Goal: Task Accomplishment & Management: Manage account settings

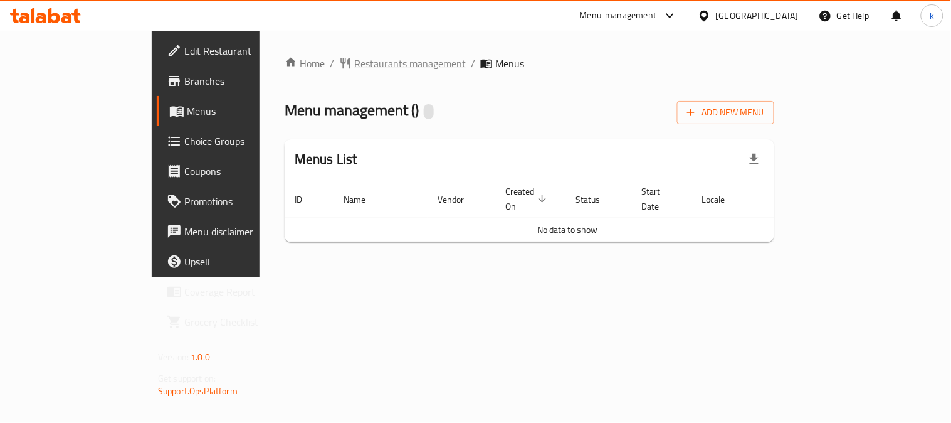
click at [354, 63] on span "Restaurants management" at bounding box center [410, 63] width 112 height 15
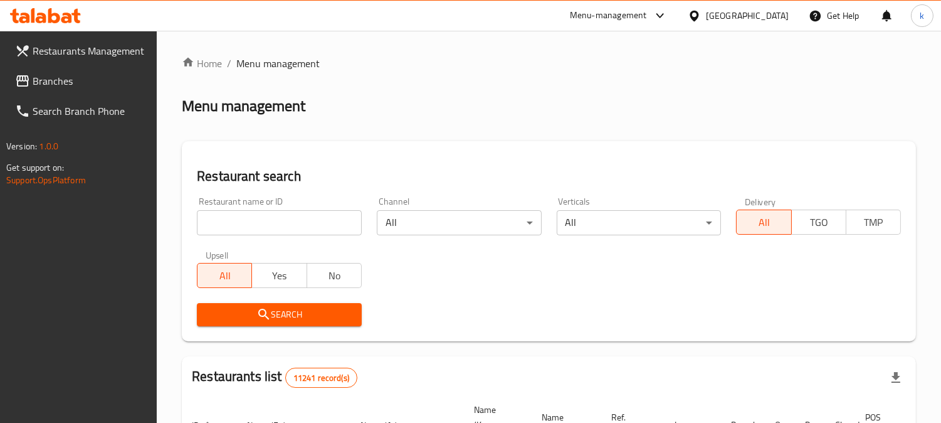
click at [266, 221] on input "search" at bounding box center [279, 222] width 165 height 25
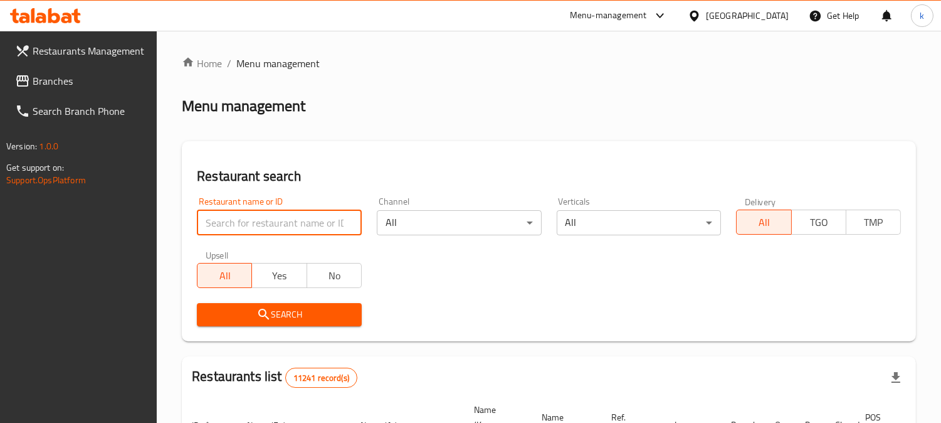
paste input "Kass and Mashini Restaurant"
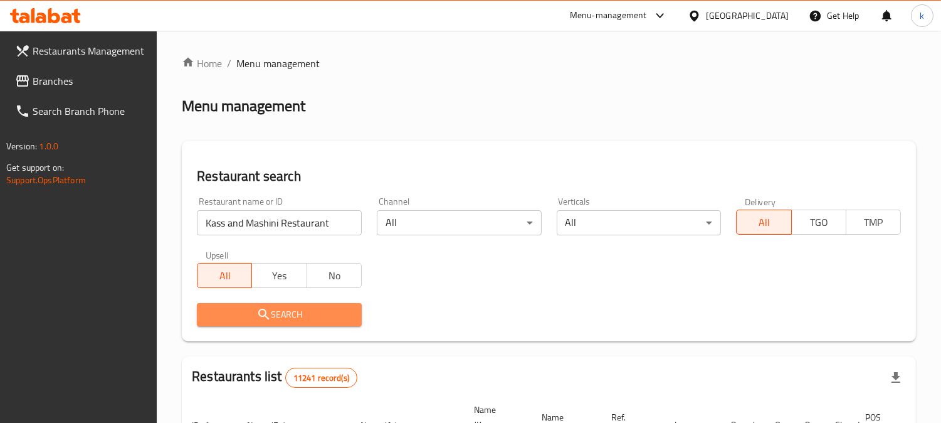
click at [297, 308] on span "Search" at bounding box center [279, 315] width 145 height 16
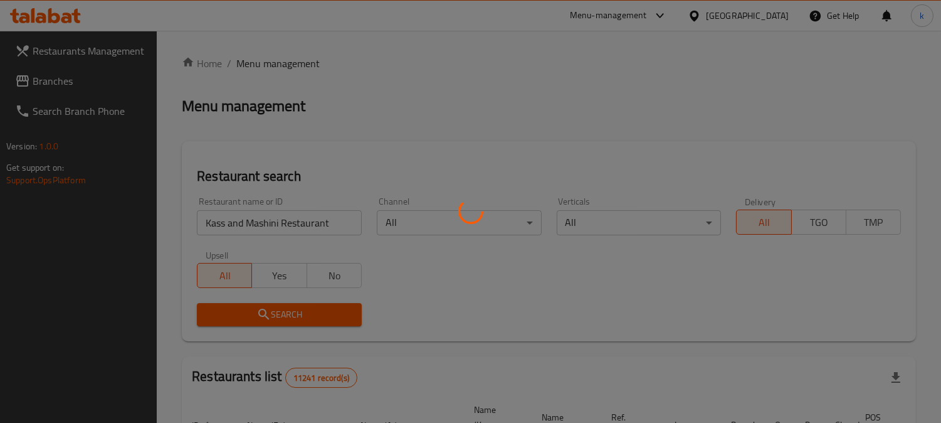
scroll to position [103, 0]
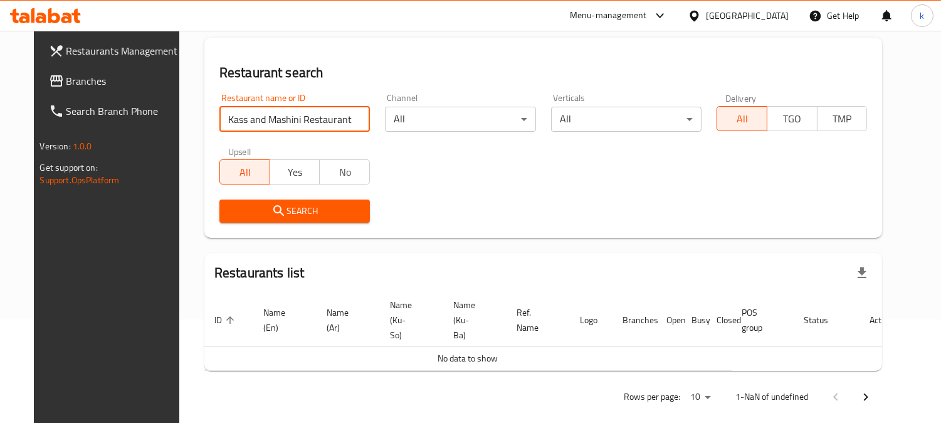
click at [310, 121] on input "Kass and Mashini Restaurant" at bounding box center [294, 119] width 150 height 25
type input "Kass and Mashini"
click at [324, 207] on span "Search" at bounding box center [294, 211] width 130 height 16
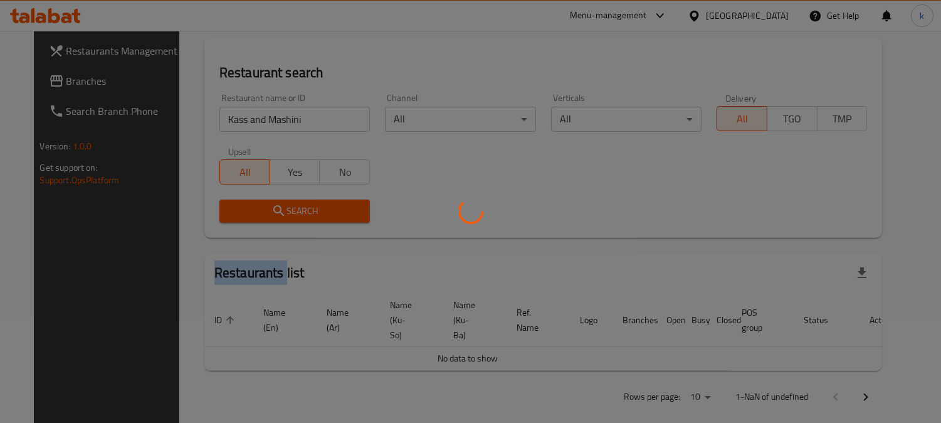
click at [324, 207] on div at bounding box center [470, 211] width 941 height 423
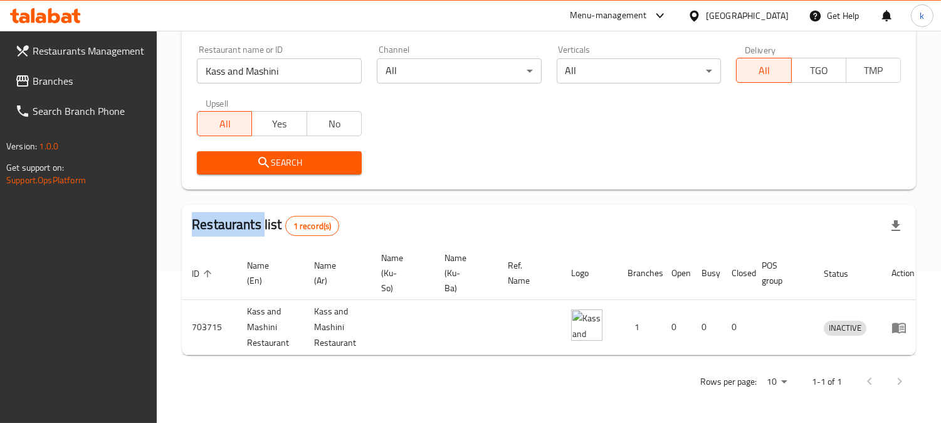
scroll to position [0, 7]
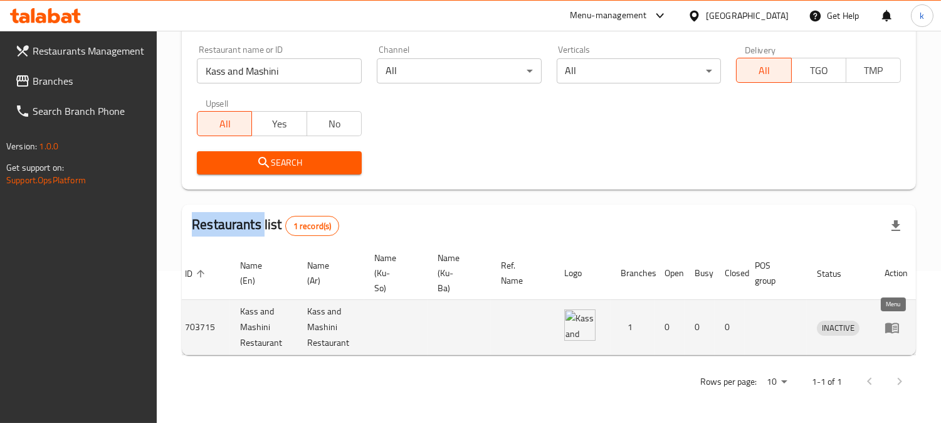
click at [885, 320] on icon "enhanced table" at bounding box center [892, 327] width 15 height 15
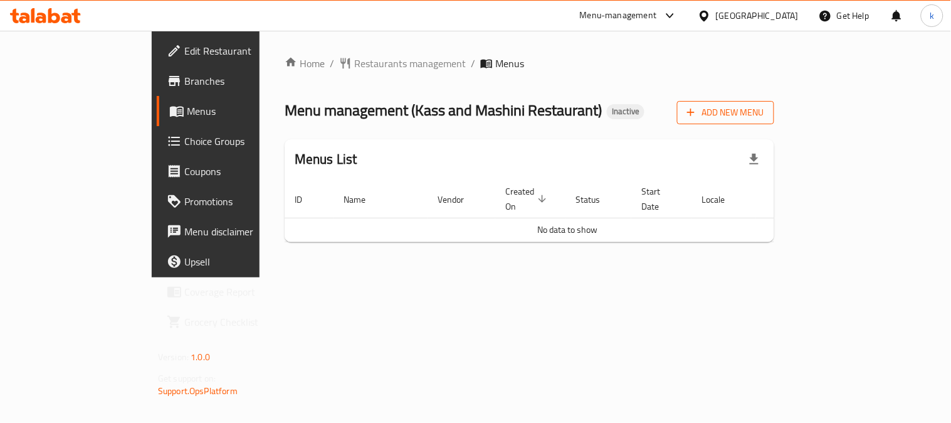
click at [764, 110] on span "Add New Menu" at bounding box center [725, 113] width 77 height 16
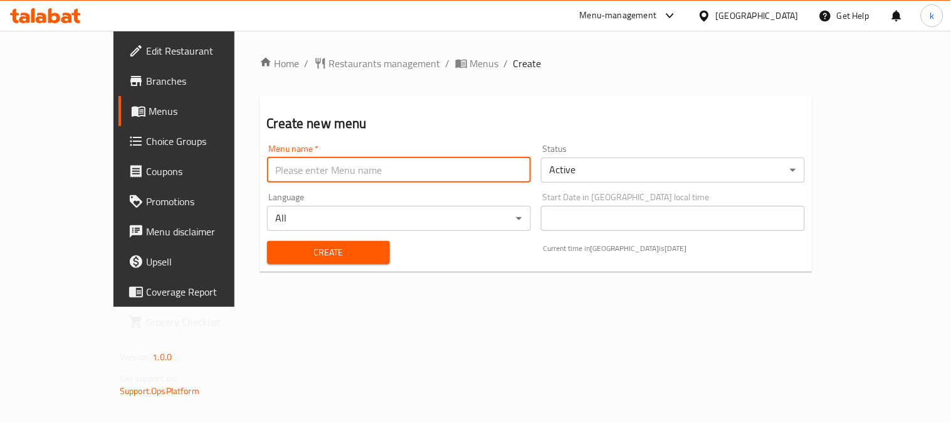
click at [267, 157] on input "text" at bounding box center [399, 169] width 264 height 25
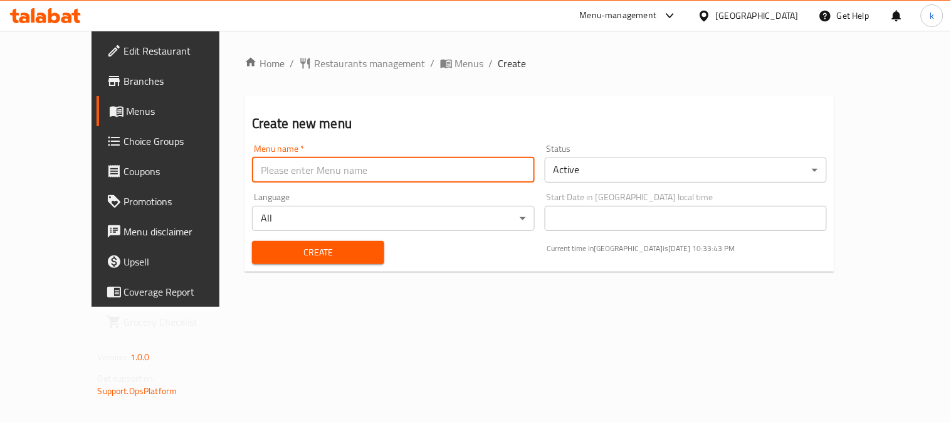
type input "Khaled"
click at [278, 251] on span "Create" at bounding box center [318, 253] width 112 height 16
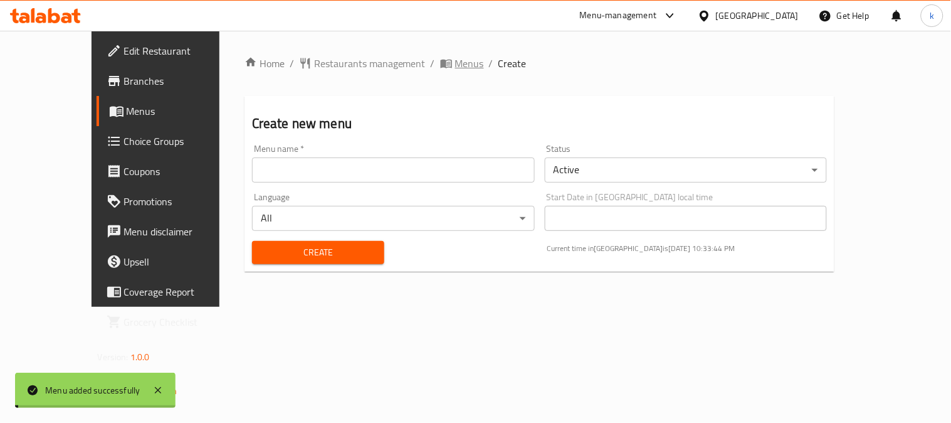
click at [455, 61] on span "Menus" at bounding box center [469, 63] width 29 height 15
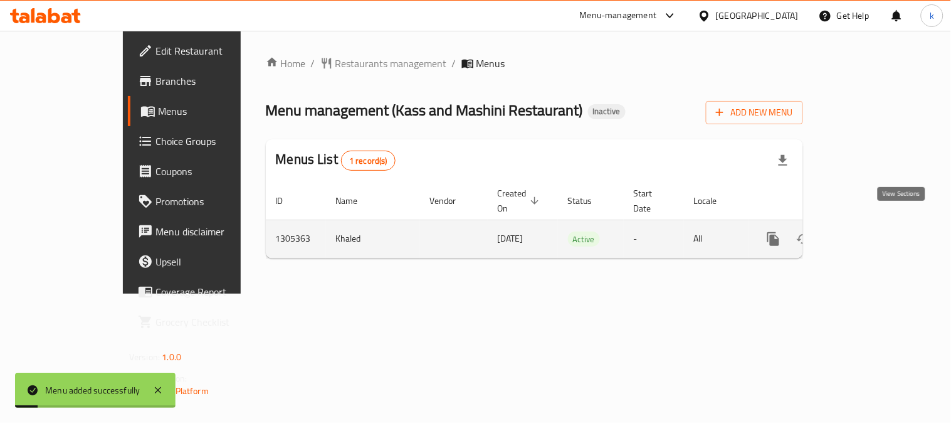
click at [879, 224] on link "enhanced table" at bounding box center [864, 239] width 30 height 30
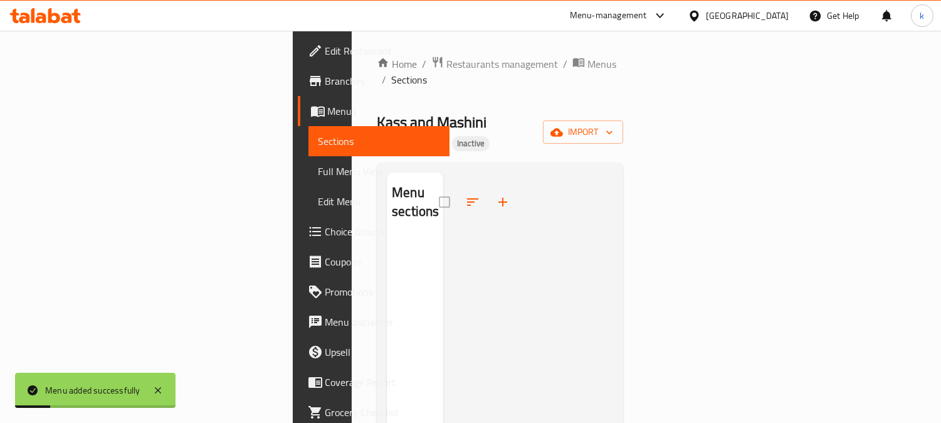
click at [623, 95] on div "Home / Restaurants management / Menus / Sections Kass and Mashini Restaurant In…" at bounding box center [500, 330] width 246 height 549
click at [563, 128] on icon "button" at bounding box center [556, 132] width 13 height 8
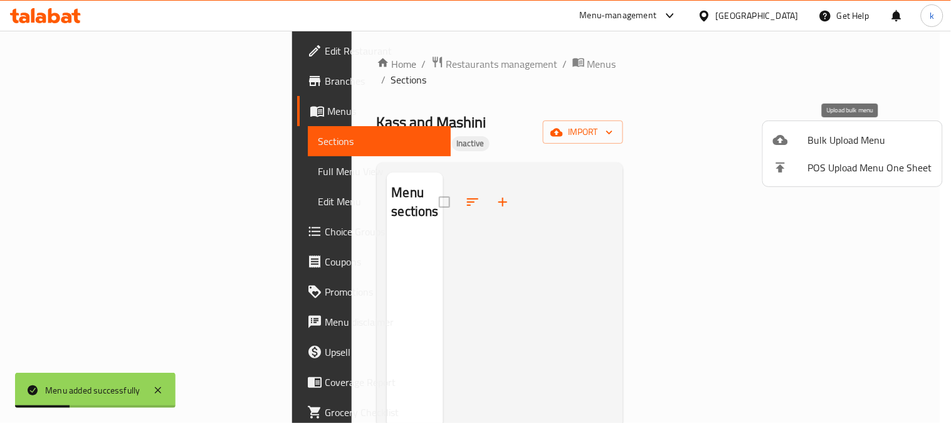
click at [792, 141] on div at bounding box center [790, 139] width 35 height 15
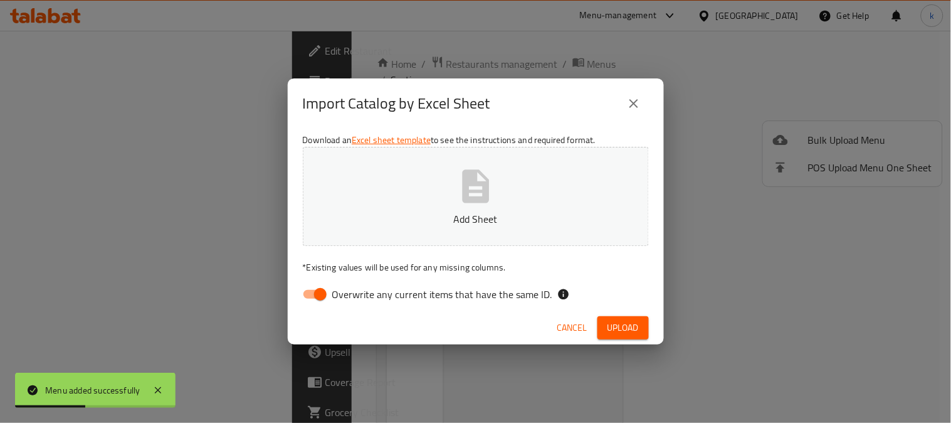
drag, startPoint x: 318, startPoint y: 289, endPoint x: 397, endPoint y: 221, distance: 103.6
click at [320, 287] on input "Overwrite any current items that have the same ID." at bounding box center [320, 294] width 71 height 24
checkbox input "false"
click at [401, 214] on p "Add Sheet" at bounding box center [475, 218] width 307 height 15
click at [622, 312] on div "Cancel Upload" at bounding box center [476, 327] width 376 height 33
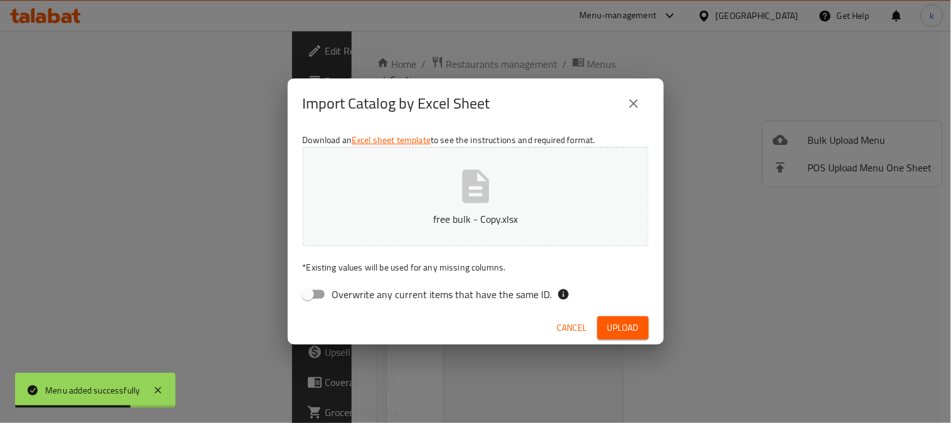
click at [631, 322] on span "Upload" at bounding box center [623, 328] width 31 height 16
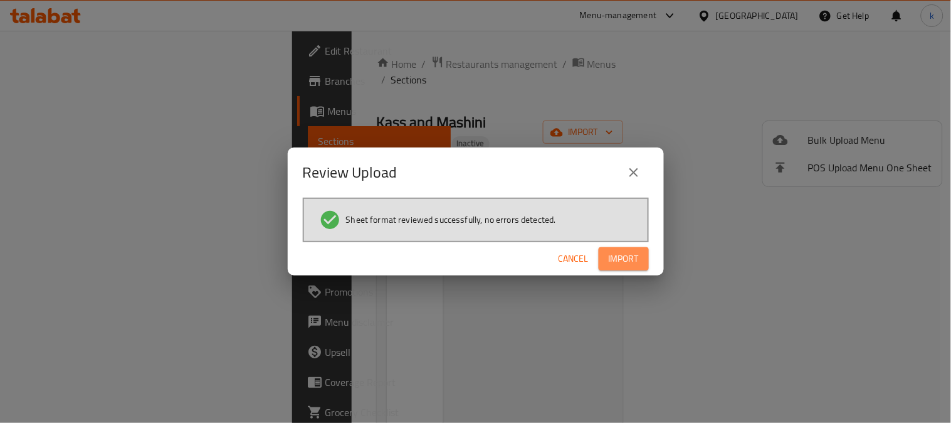
click at [618, 261] on span "Import" at bounding box center [624, 259] width 30 height 16
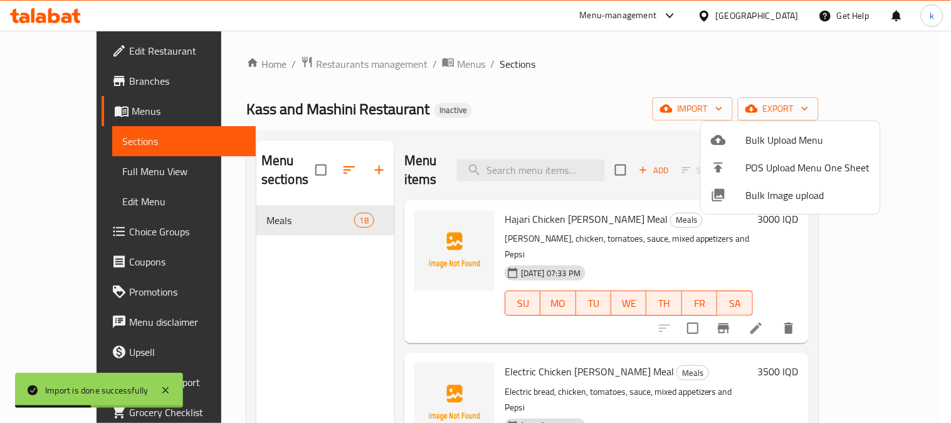
click at [359, 160] on div at bounding box center [475, 211] width 951 height 423
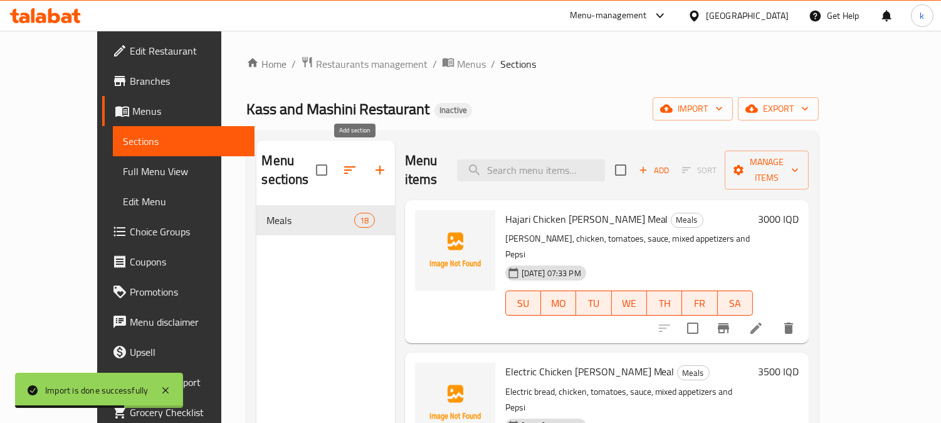
click at [365, 155] on button "button" at bounding box center [380, 170] width 30 height 30
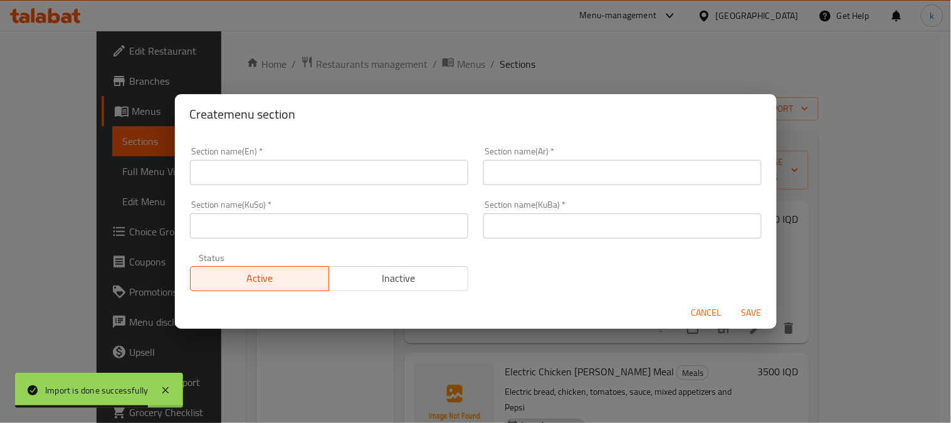
click at [259, 174] on input "text" at bounding box center [329, 172] width 278 height 25
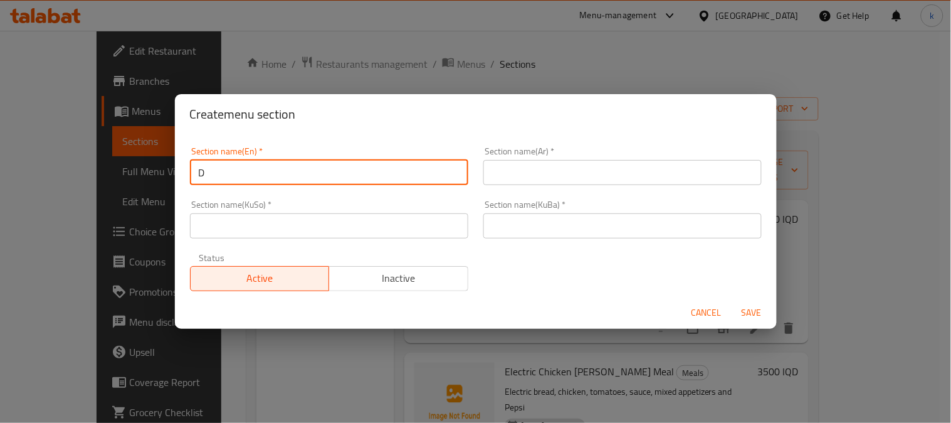
type input "Drinks"
click at [529, 178] on input "text" at bounding box center [622, 172] width 278 height 25
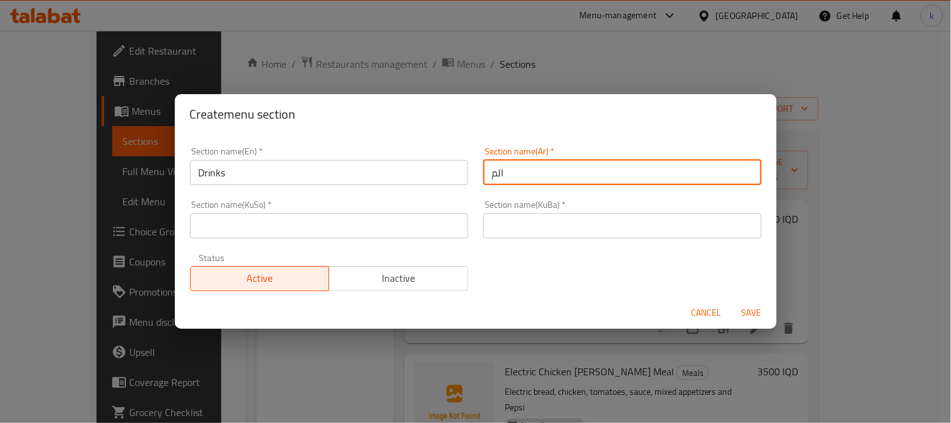
type input "المشروبات"
click at [514, 233] on input "text" at bounding box center [622, 225] width 278 height 25
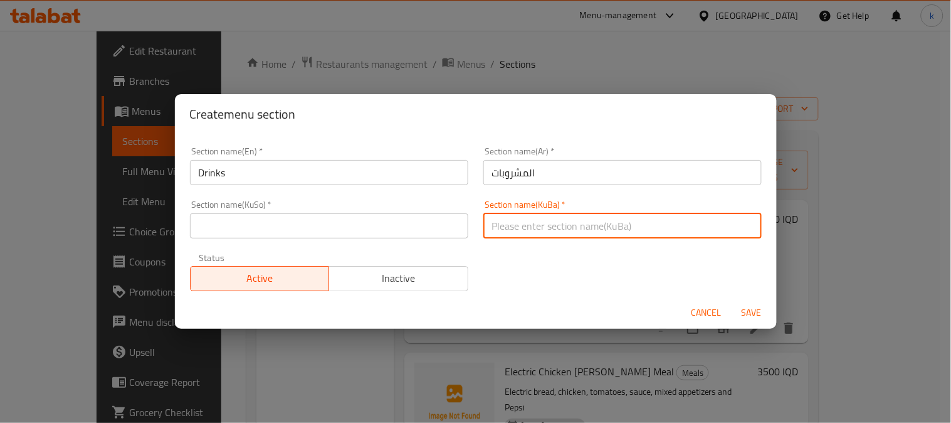
type input "خواردنەوەکان"
click at [517, 222] on input "خواردنەوەکان" at bounding box center [622, 225] width 278 height 25
click at [367, 226] on input "text" at bounding box center [329, 225] width 278 height 25
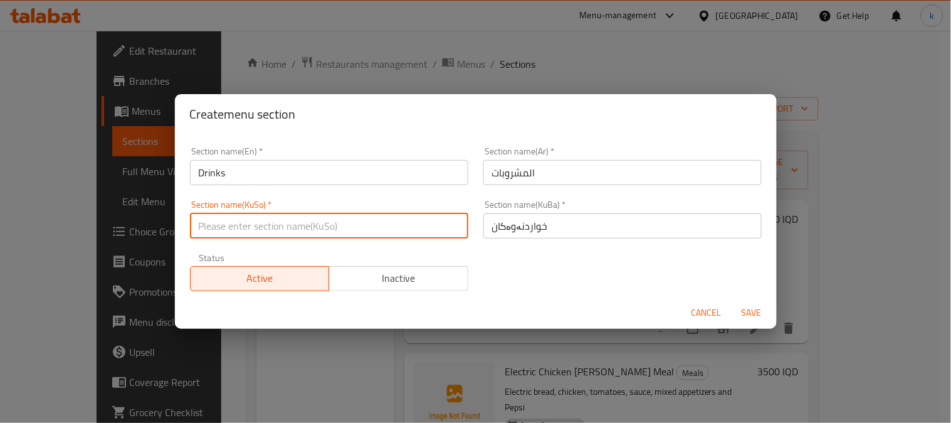
paste input "خواردنەوەکان"
type input "خواردنەوەکان"
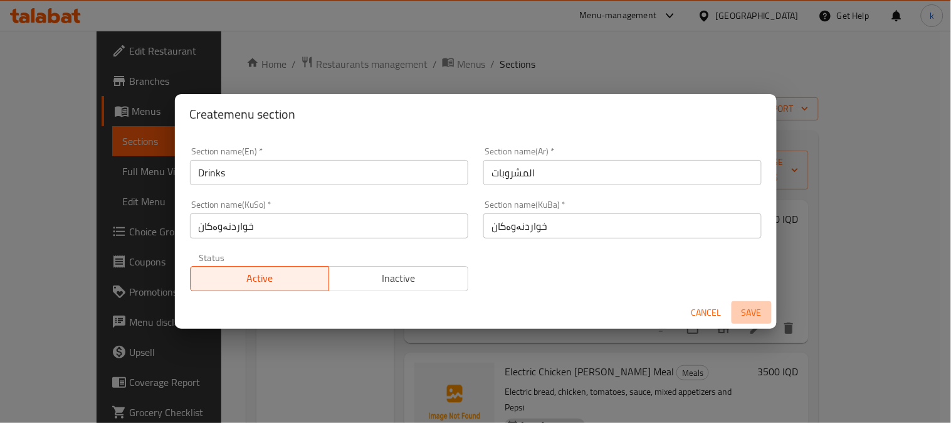
click at [747, 309] on span "Save" at bounding box center [752, 313] width 30 height 16
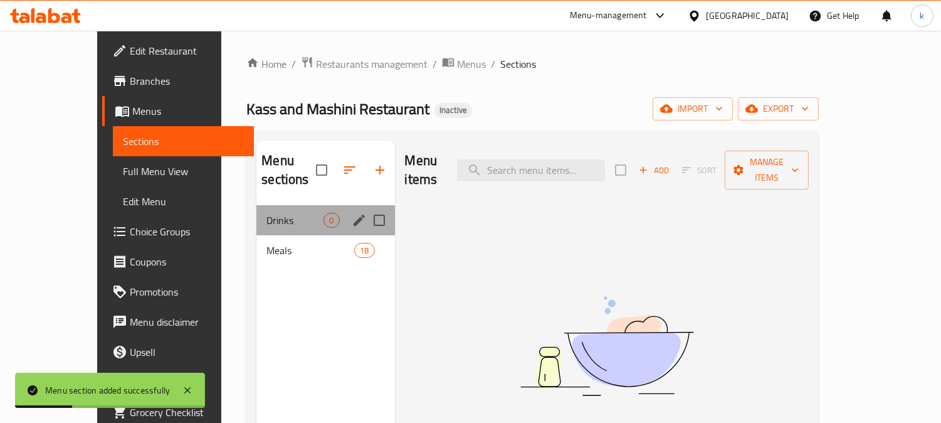
click at [286, 214] on div "Drinks 0" at bounding box center [325, 220] width 138 height 30
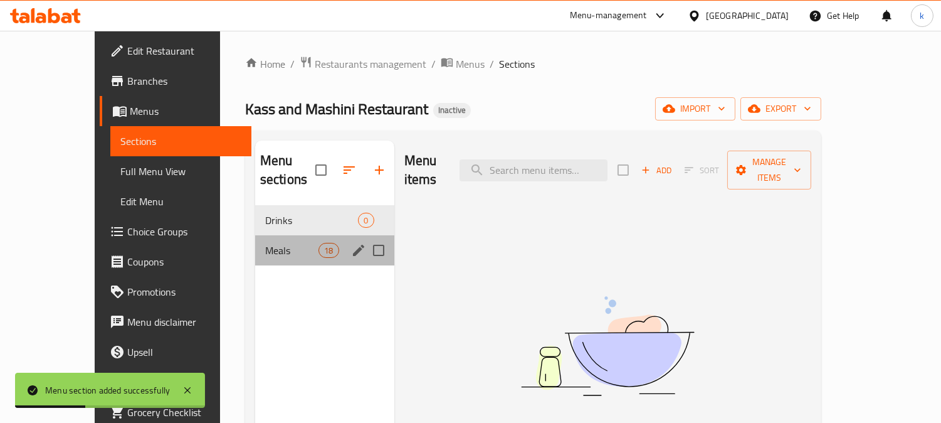
click at [284, 235] on div "Meals 18" at bounding box center [324, 250] width 139 height 30
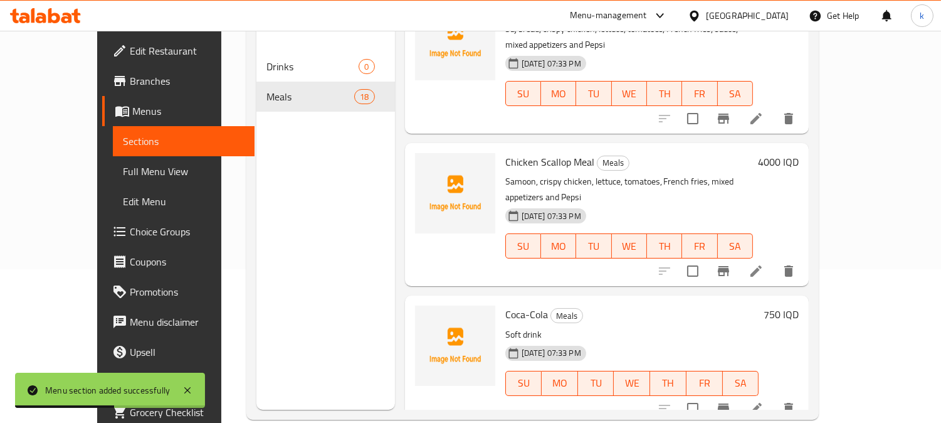
scroll to position [176, 0]
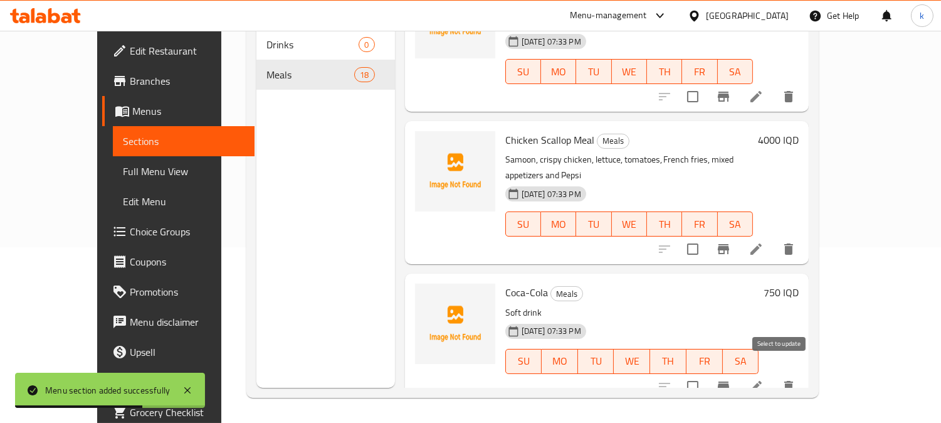
checkbox input "true"
click at [706, 373] on input "checkbox" at bounding box center [693, 386] width 26 height 26
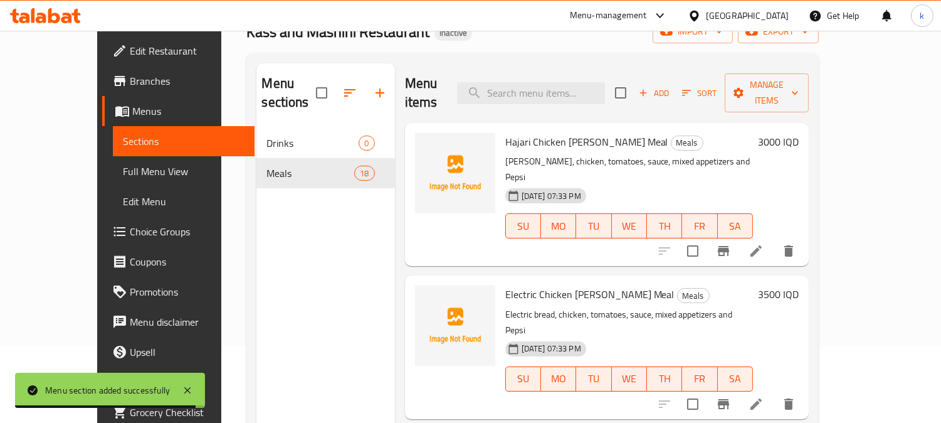
scroll to position [0, 0]
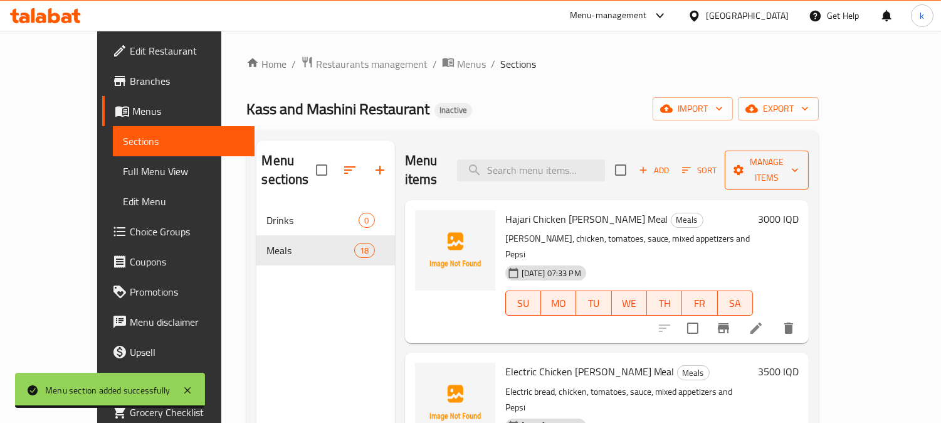
click at [799, 161] on span "Manage items" at bounding box center [767, 169] width 64 height 31
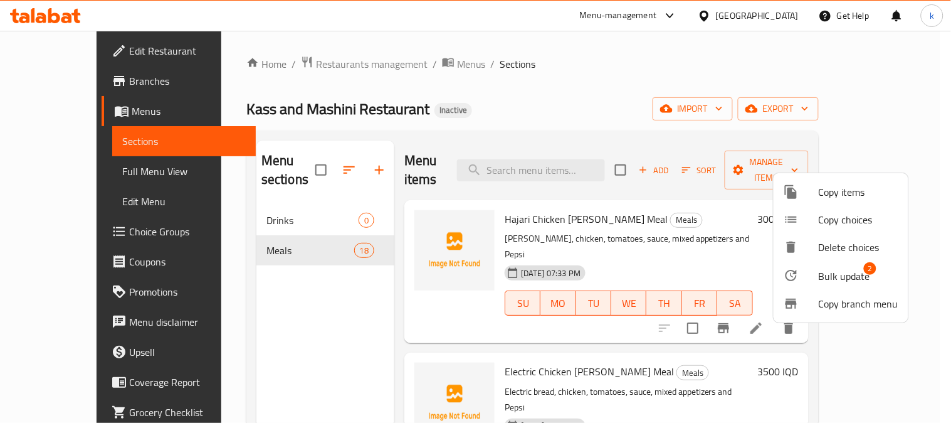
click at [845, 270] on span "Bulk update" at bounding box center [844, 275] width 51 height 15
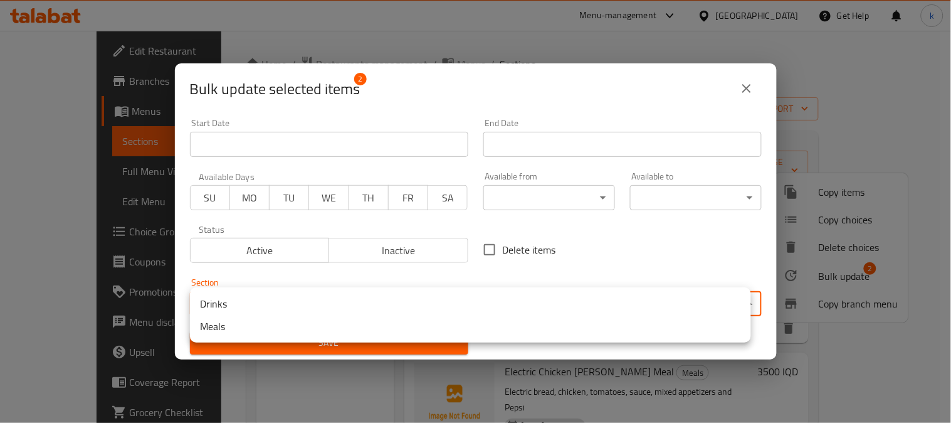
click at [255, 297] on body "​ Menu-management [GEOGRAPHIC_DATA] Get Help k Edit Restaurant Branches Menus S…" at bounding box center [475, 227] width 951 height 392
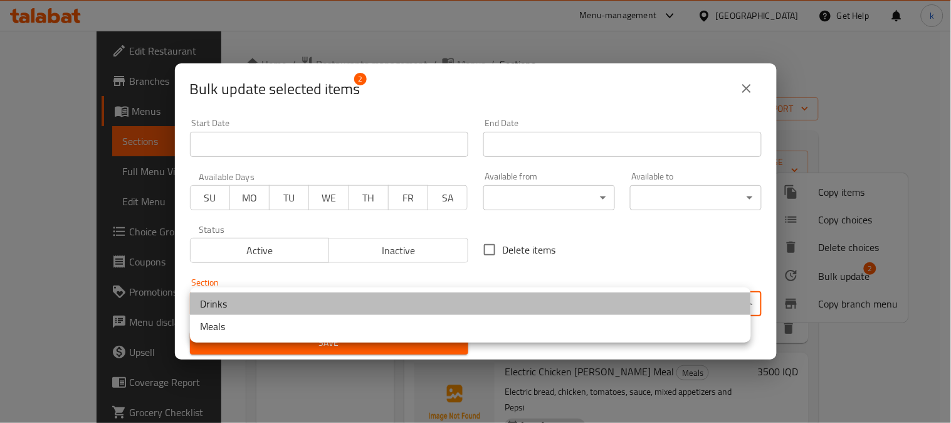
click at [255, 298] on li "Drinks" at bounding box center [470, 303] width 561 height 23
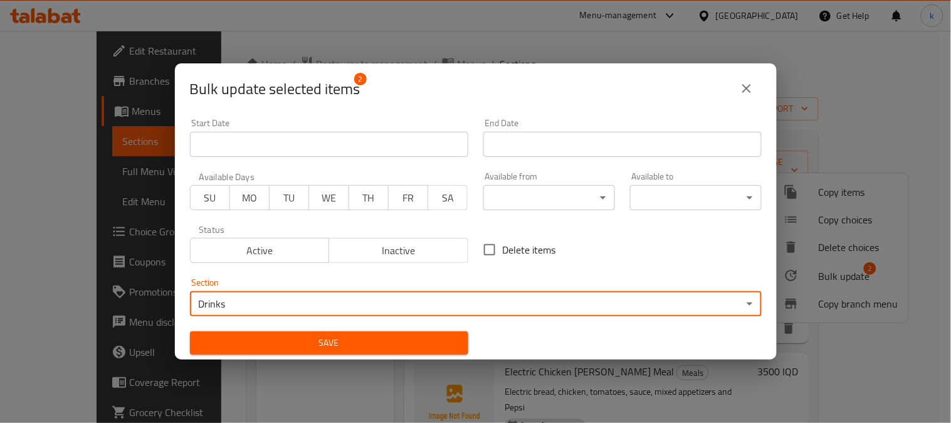
click at [279, 337] on span "Save" at bounding box center [329, 343] width 258 height 16
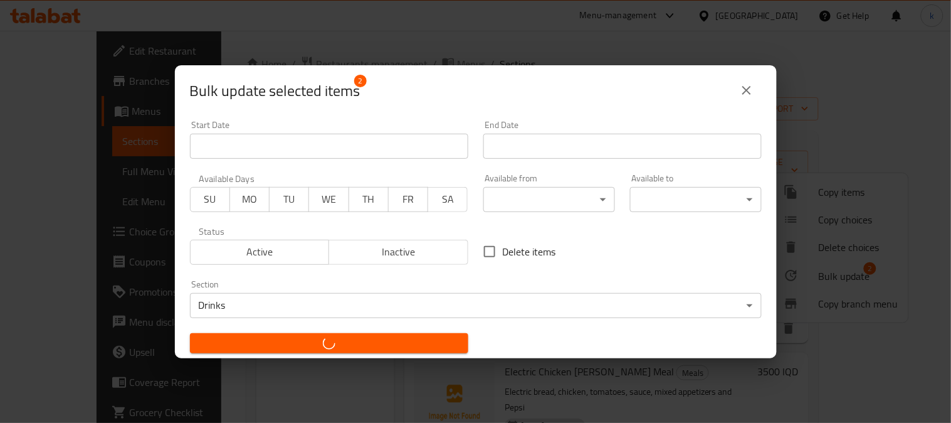
checkbox input "false"
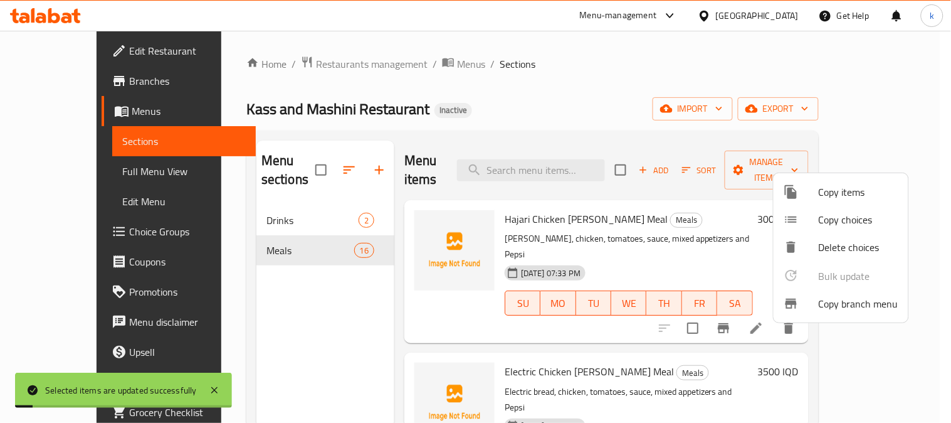
click at [312, 161] on div at bounding box center [475, 211] width 951 height 423
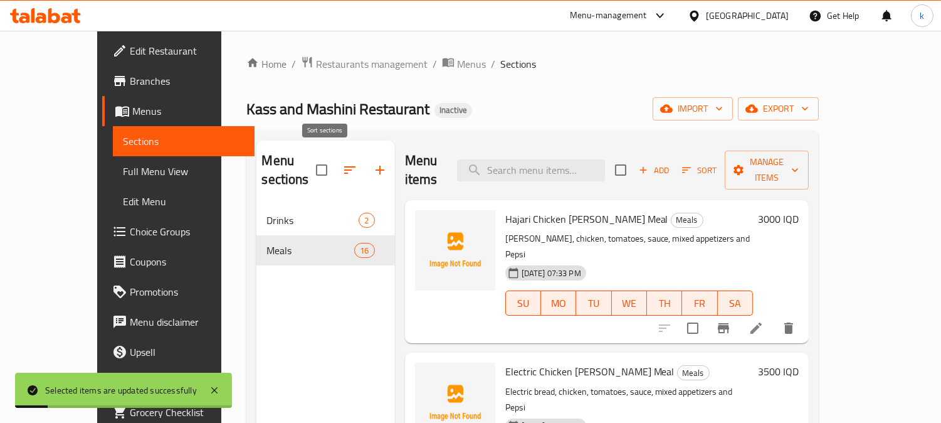
click at [342, 162] on icon "button" at bounding box center [349, 169] width 15 height 15
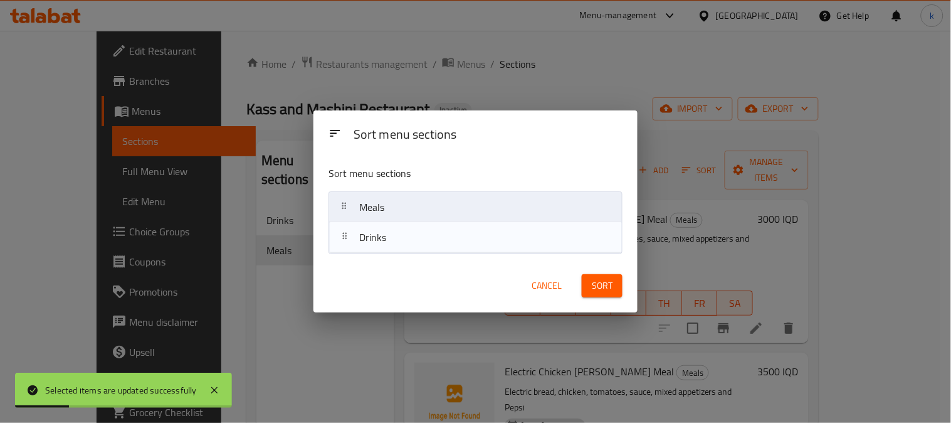
drag, startPoint x: 342, startPoint y: 197, endPoint x: 347, endPoint y: 253, distance: 56.0
click at [345, 253] on nav "Drinks Meals" at bounding box center [476, 222] width 294 height 63
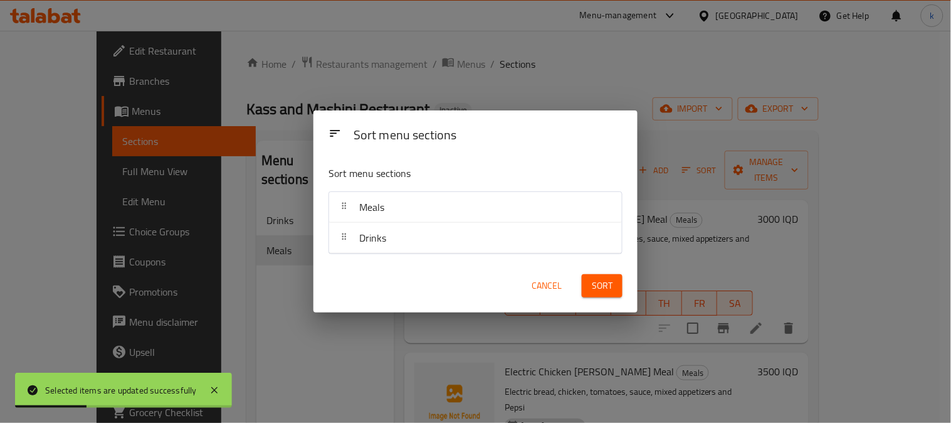
click at [600, 278] on span "Sort" at bounding box center [602, 286] width 21 height 16
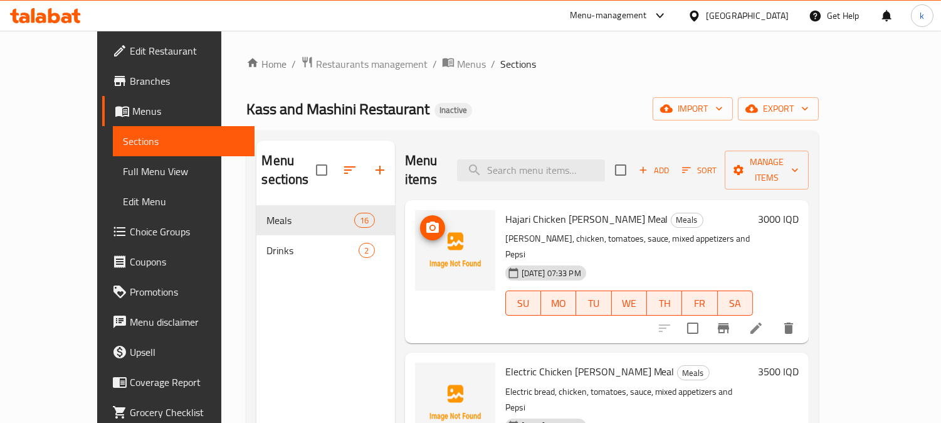
click at [426, 221] on icon "upload picture" at bounding box center [432, 226] width 13 height 11
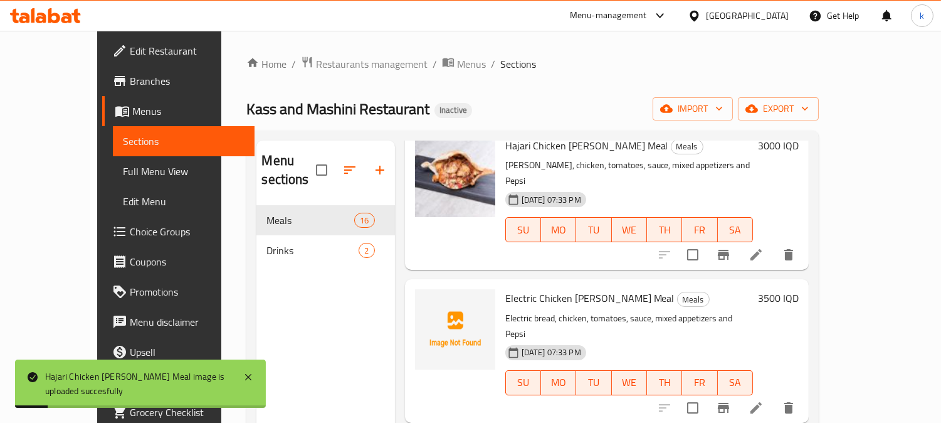
scroll to position [116, 0]
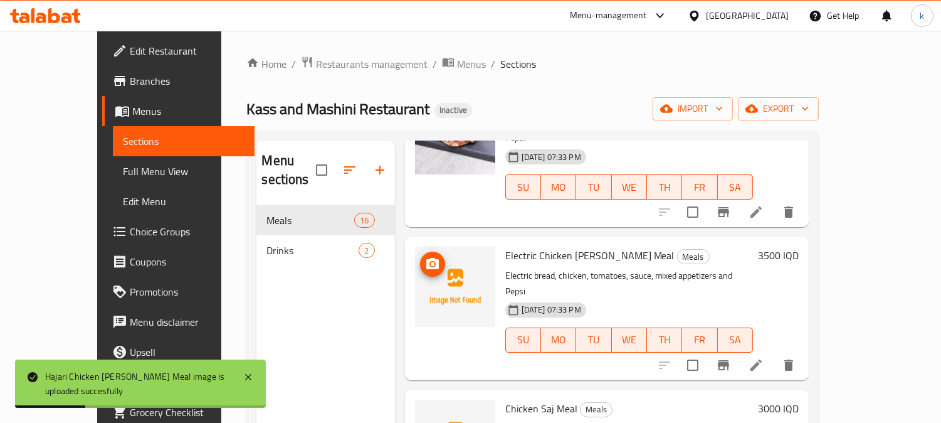
click at [426, 258] on icon "upload picture" at bounding box center [432, 263] width 13 height 11
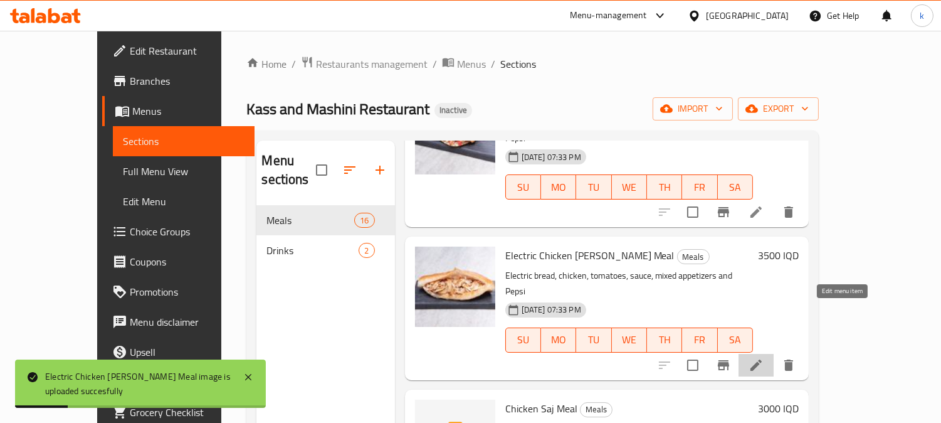
click at [764, 357] on icon at bounding box center [756, 364] width 15 height 15
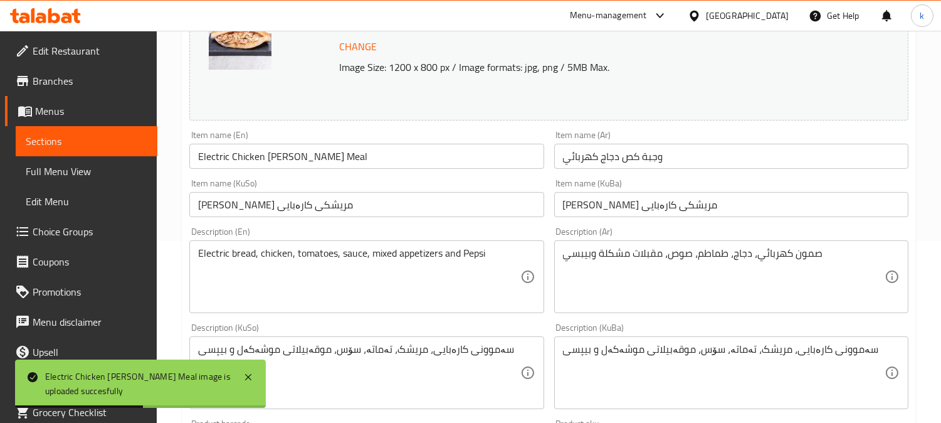
scroll to position [232, 0]
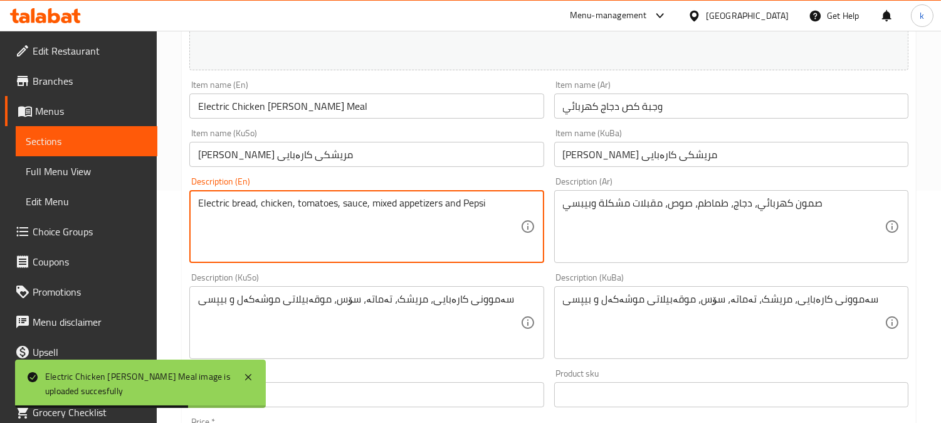
click at [242, 208] on textarea "Electric bread, chicken, tomatoes, sauce, mixed appetizers and Pepsi" at bounding box center [359, 227] width 322 height 60
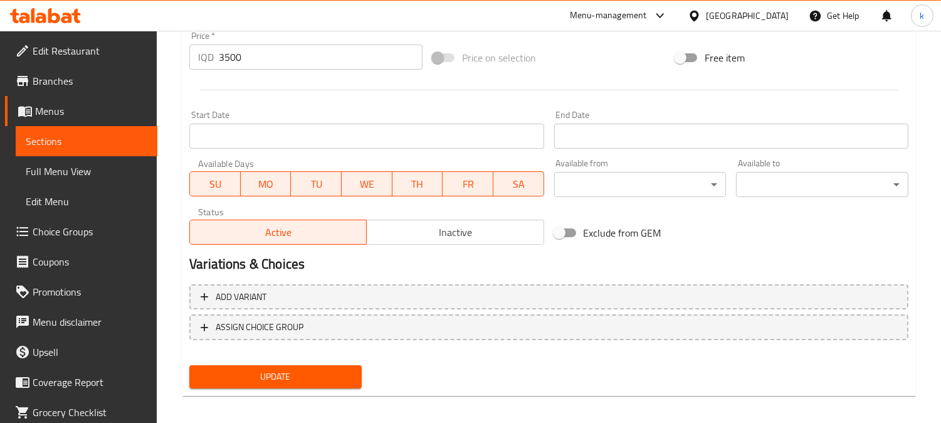
scroll to position [623, 0]
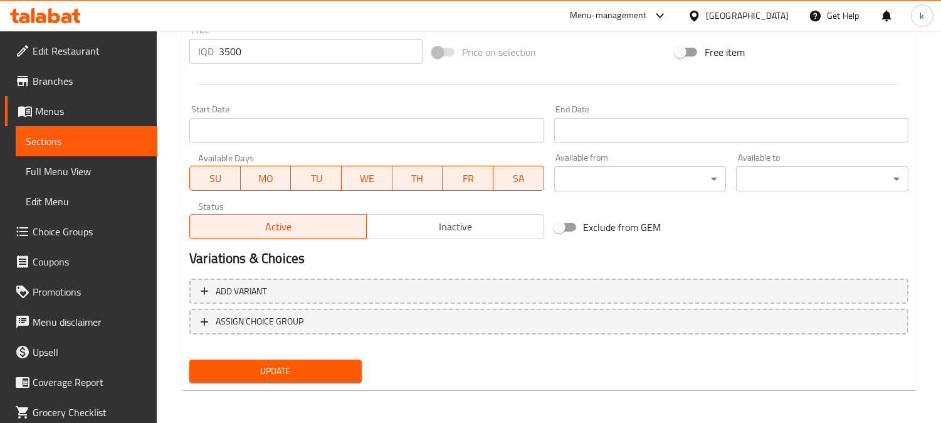
type textarea "Electric samoon, chicken, tomatoes, sauce, mixed appetizers and Pepsi"
click at [299, 363] on span "Update" at bounding box center [275, 371] width 152 height 16
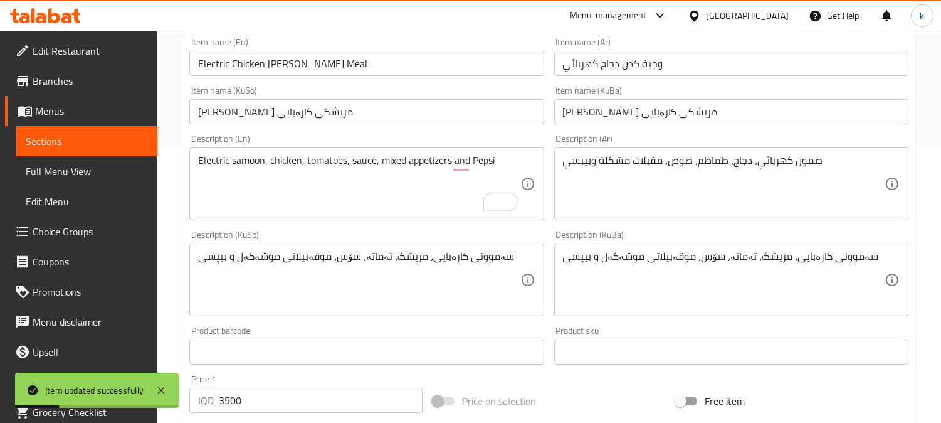
scroll to position [0, 0]
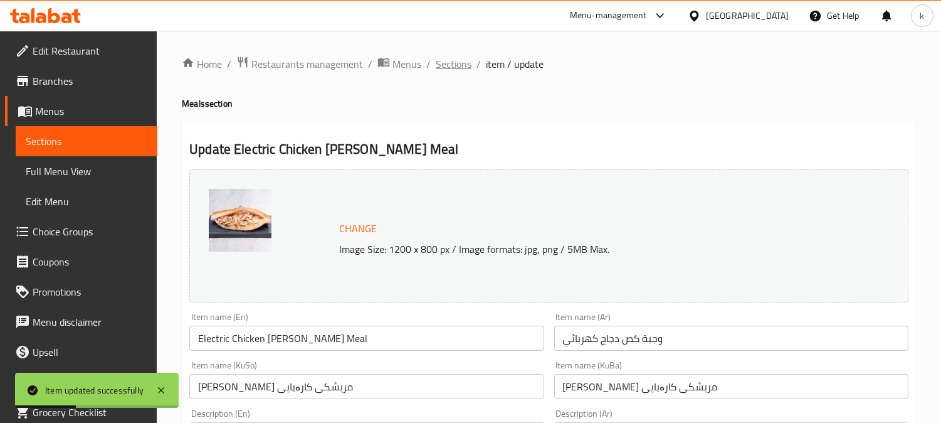
click at [454, 67] on span "Sections" at bounding box center [454, 63] width 36 height 15
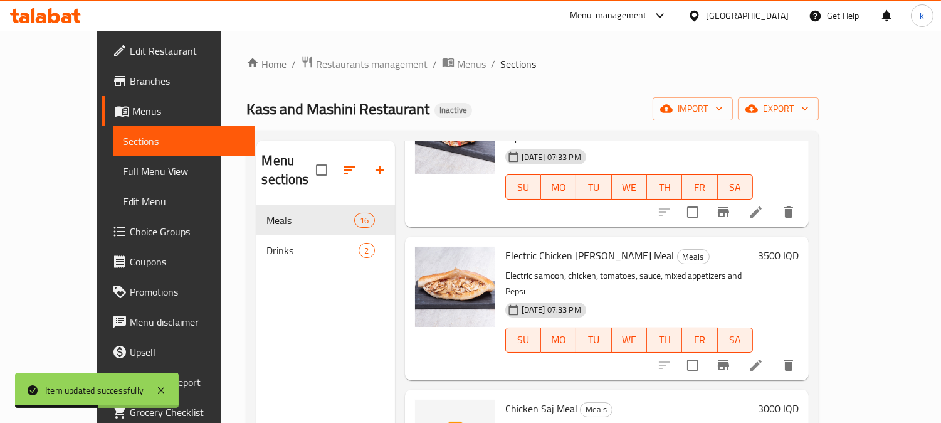
scroll to position [232, 0]
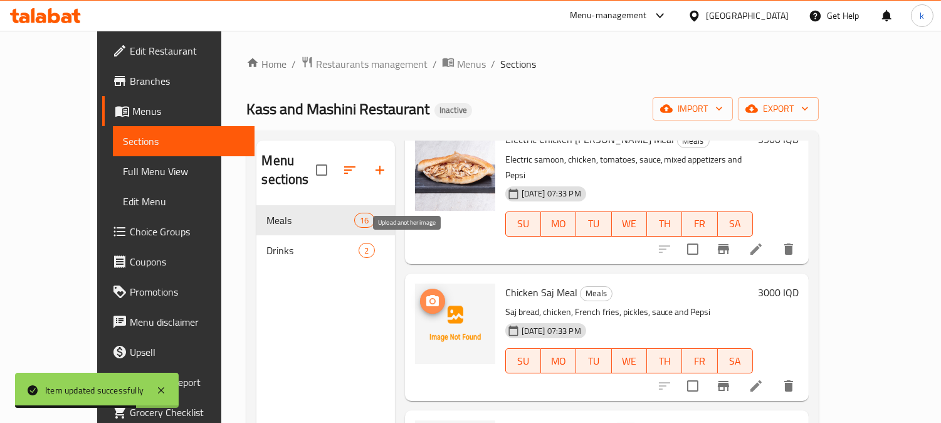
click at [420, 293] on span "upload picture" at bounding box center [432, 300] width 25 height 15
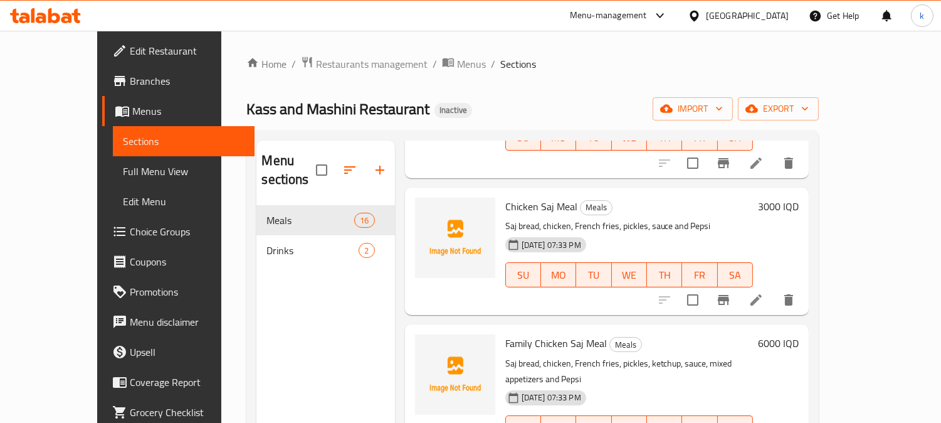
scroll to position [348, 0]
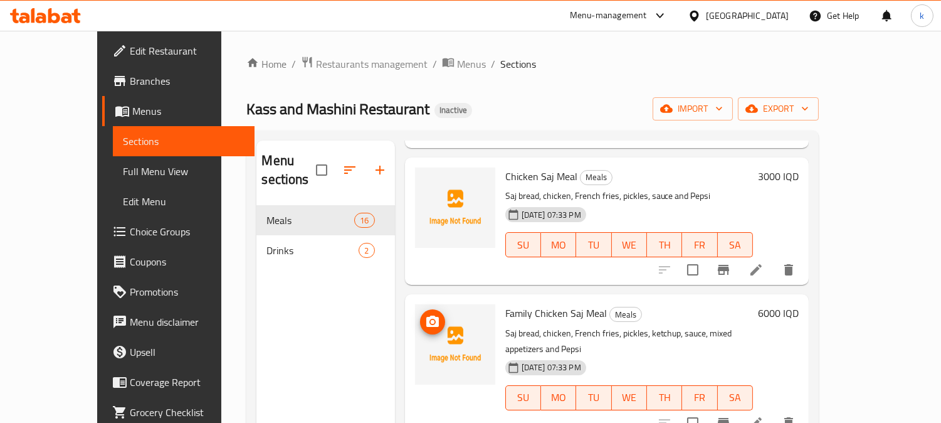
click at [426, 315] on icon "upload picture" at bounding box center [432, 320] width 13 height 11
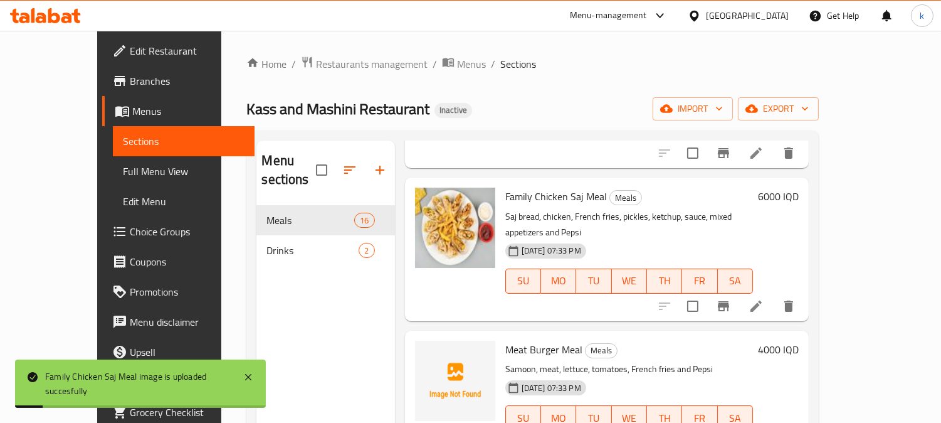
scroll to position [580, 0]
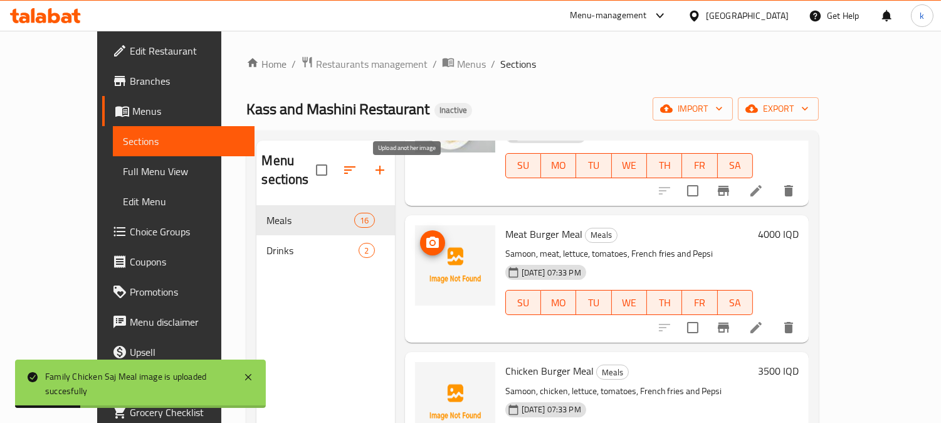
click at [426, 236] on icon "upload picture" at bounding box center [432, 241] width 13 height 11
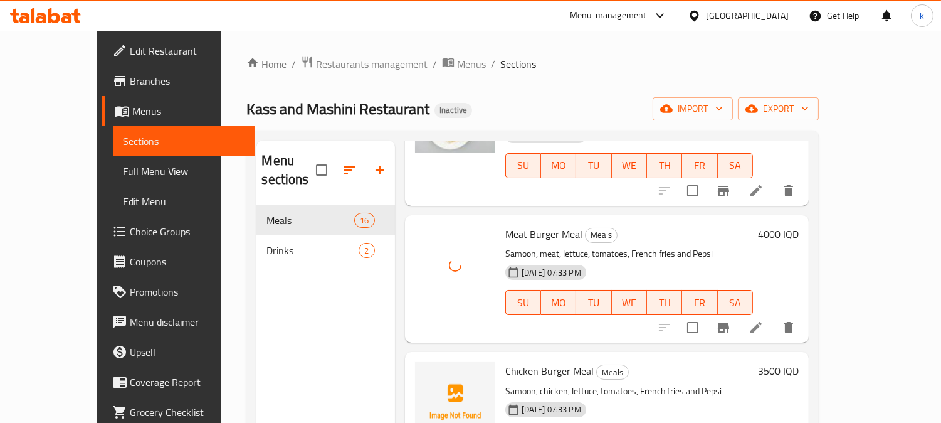
scroll to position [697, 0]
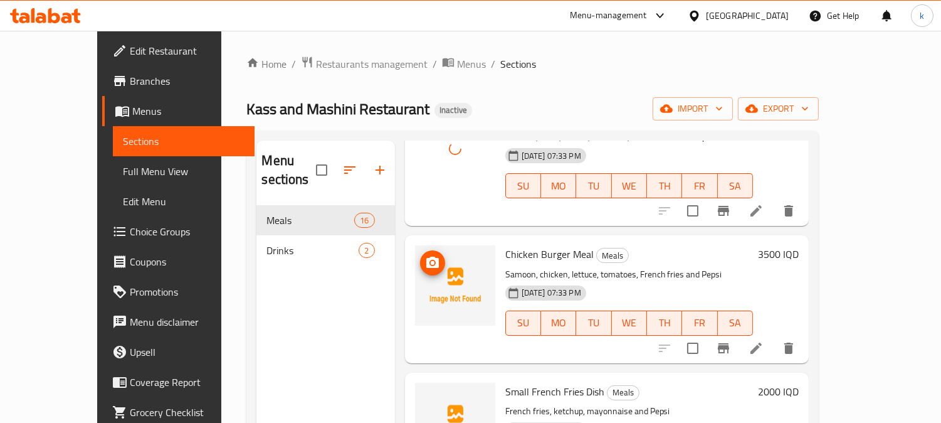
click at [423, 245] on img at bounding box center [455, 285] width 80 height 80
click at [420, 255] on span "upload picture" at bounding box center [432, 262] width 25 height 15
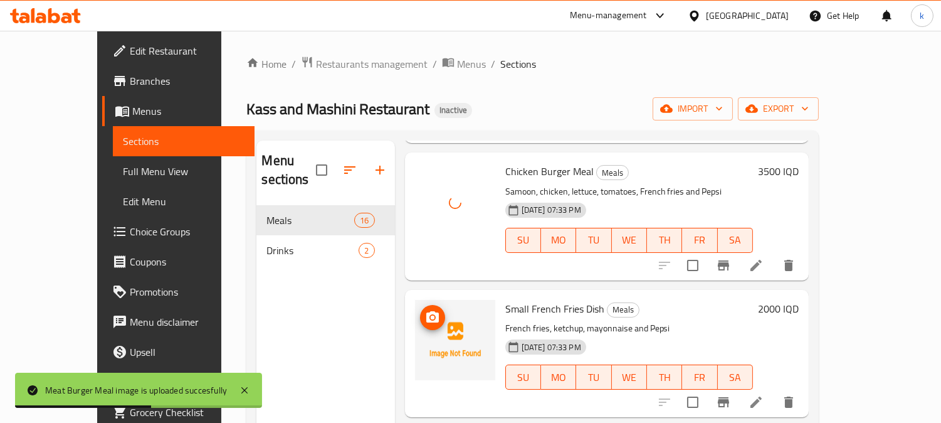
scroll to position [813, 0]
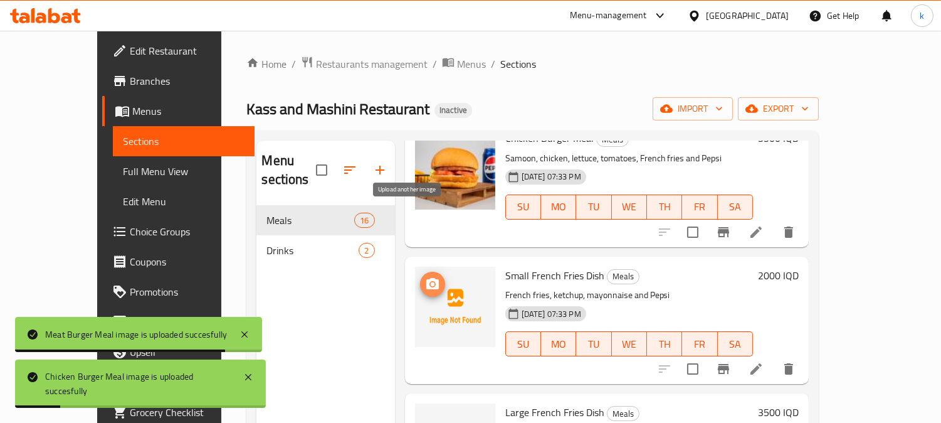
click at [426, 278] on icon "upload picture" at bounding box center [432, 283] width 13 height 11
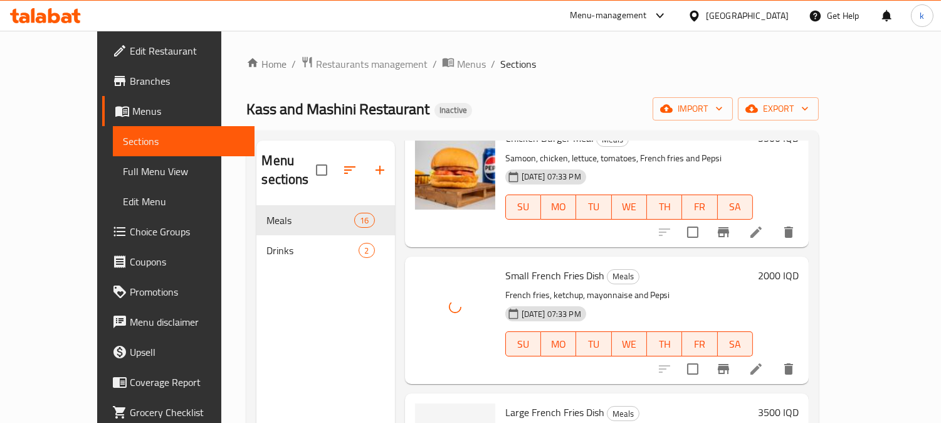
scroll to position [929, 0]
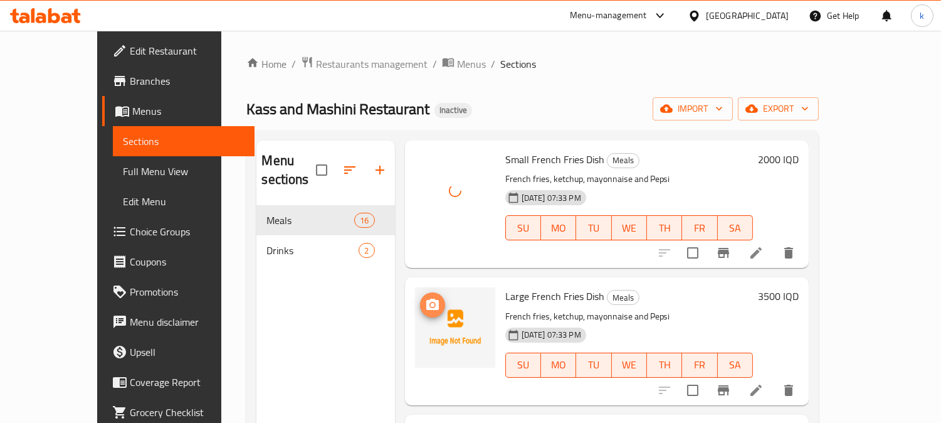
click at [430, 303] on circle "upload picture" at bounding box center [432, 305] width 4 height 4
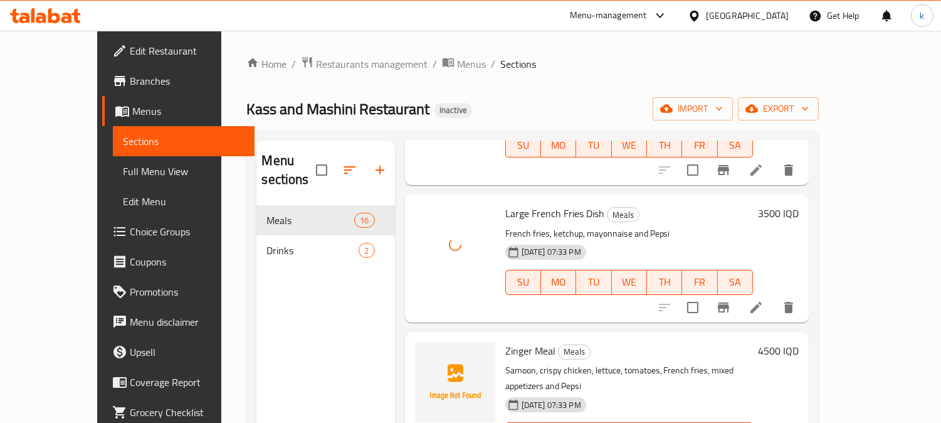
scroll to position [1045, 0]
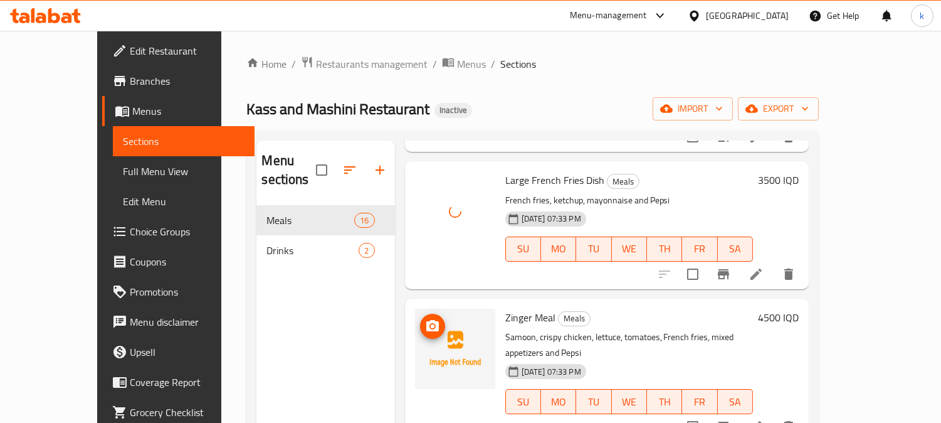
click at [426, 320] on icon "upload picture" at bounding box center [432, 325] width 13 height 11
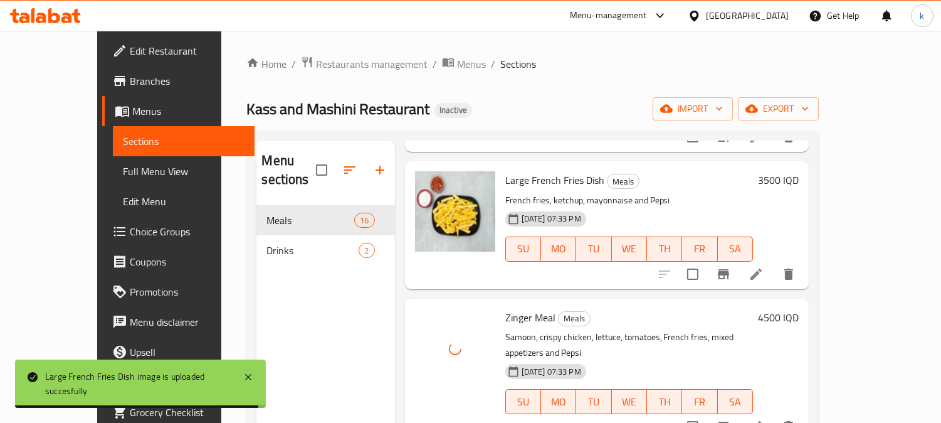
scroll to position [1161, 0]
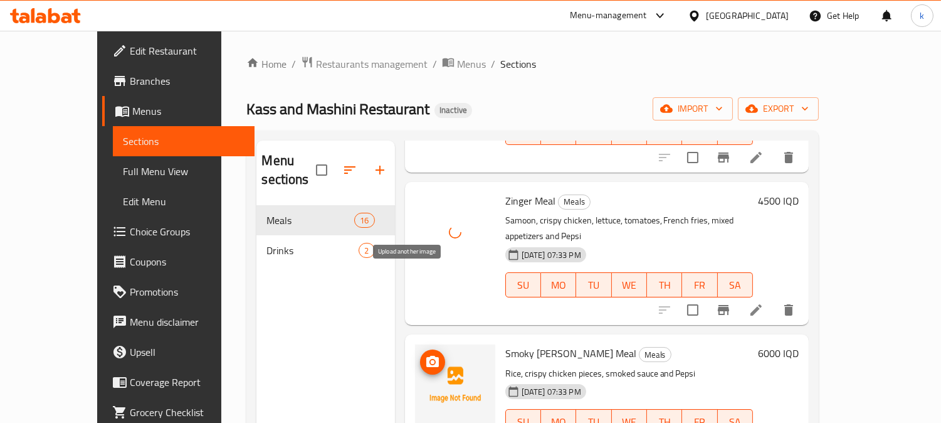
click at [426, 355] on icon "upload picture" at bounding box center [432, 360] width 13 height 11
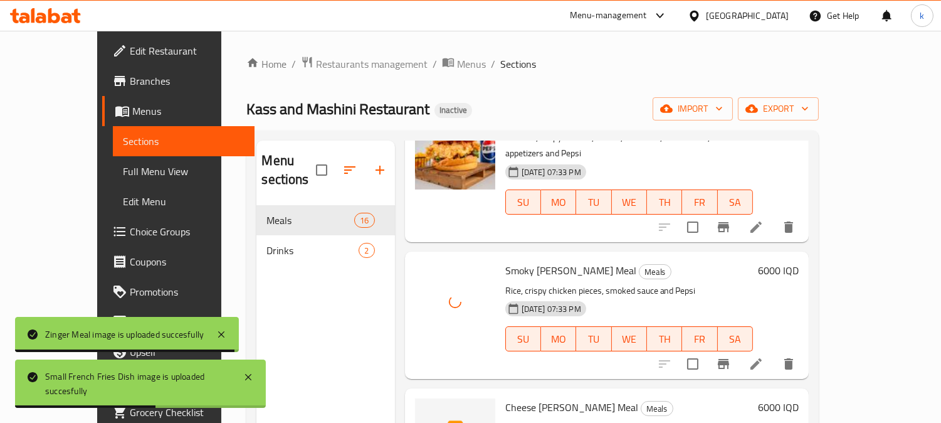
scroll to position [1277, 0]
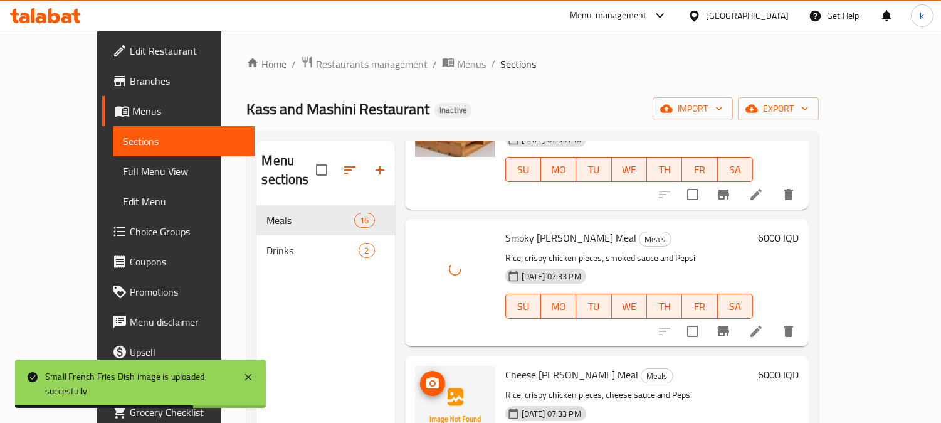
click at [426, 377] on icon "upload picture" at bounding box center [432, 382] width 13 height 11
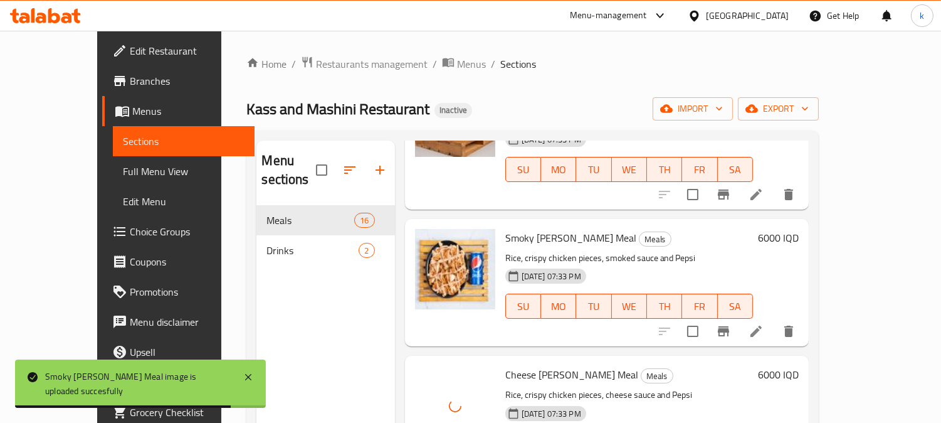
scroll to position [1393, 0]
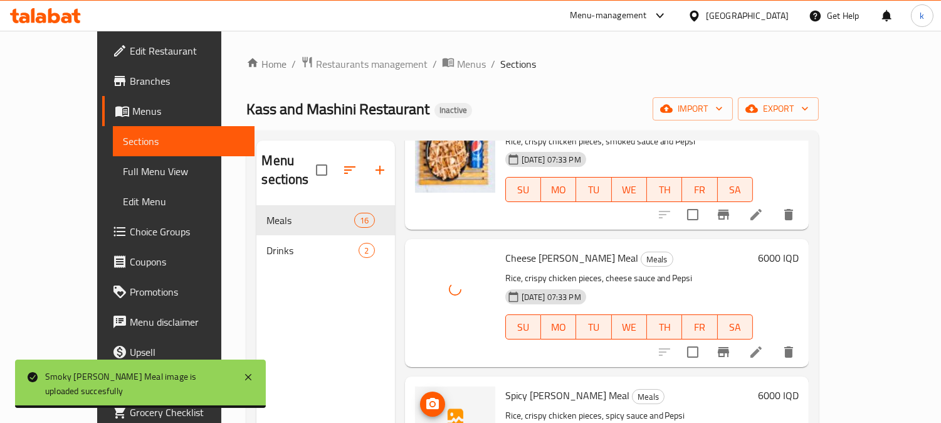
click at [425, 396] on icon "upload picture" at bounding box center [432, 403] width 15 height 15
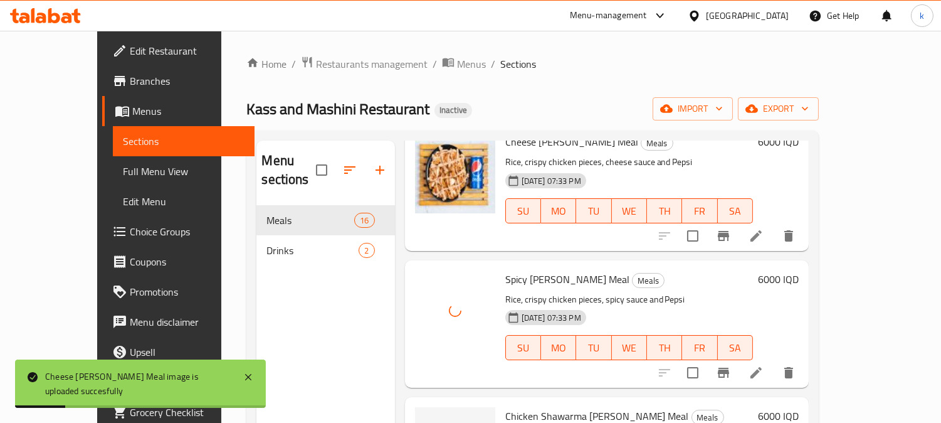
scroll to position [1625, 0]
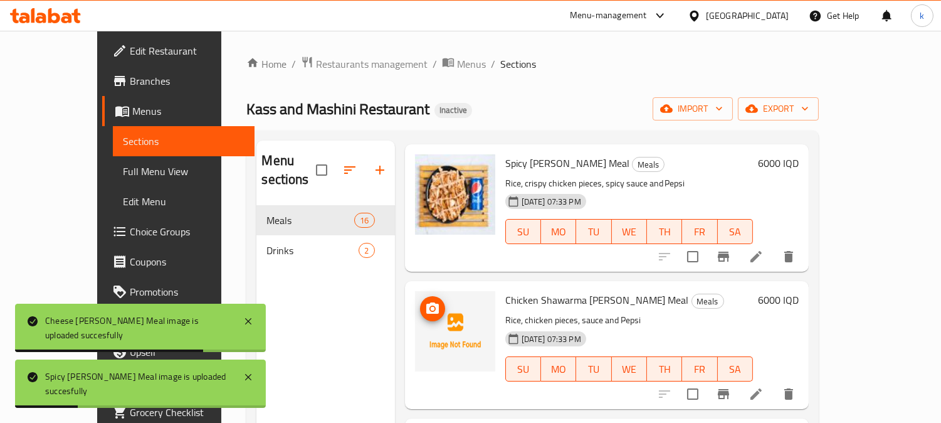
click at [425, 301] on icon "upload picture" at bounding box center [432, 308] width 15 height 15
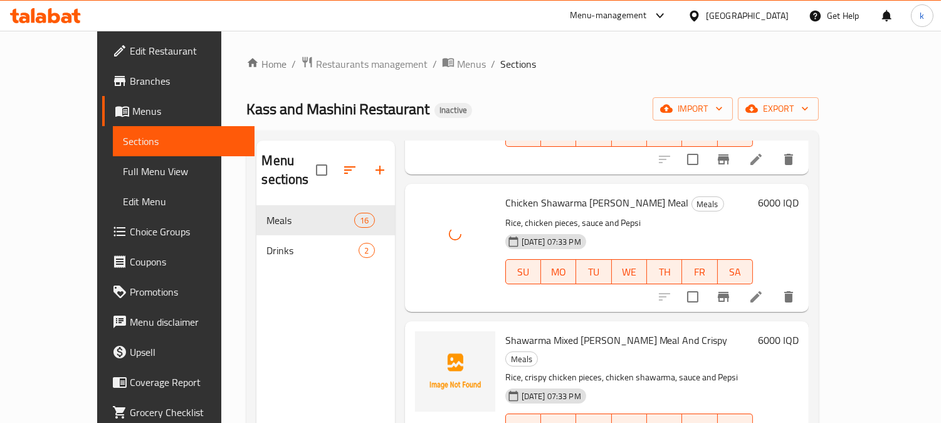
scroll to position [1741, 0]
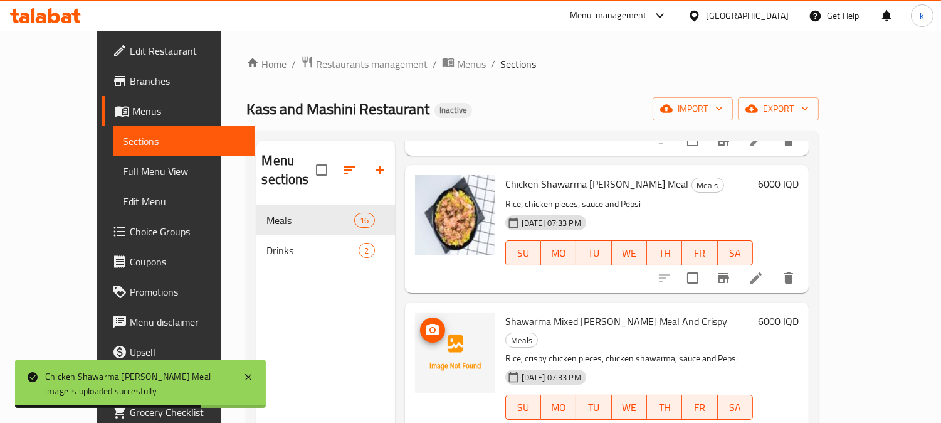
click at [426, 324] on icon "upload picture" at bounding box center [432, 329] width 13 height 11
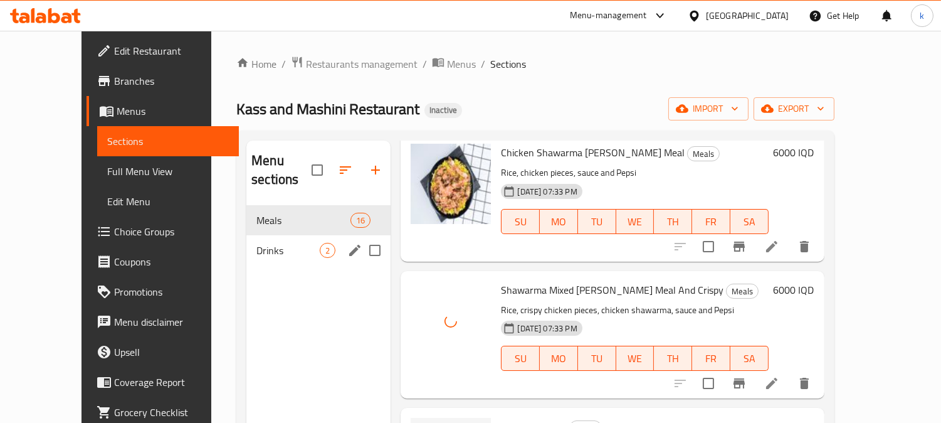
scroll to position [116, 0]
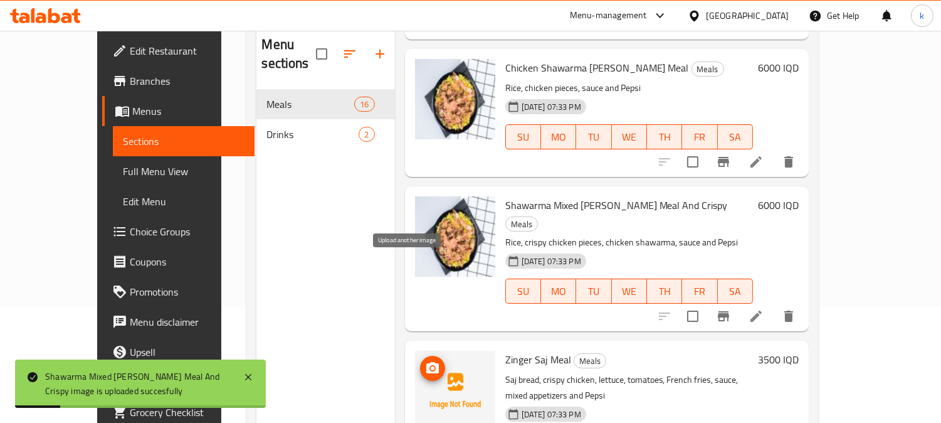
click at [425, 361] on icon "upload picture" at bounding box center [432, 368] width 15 height 15
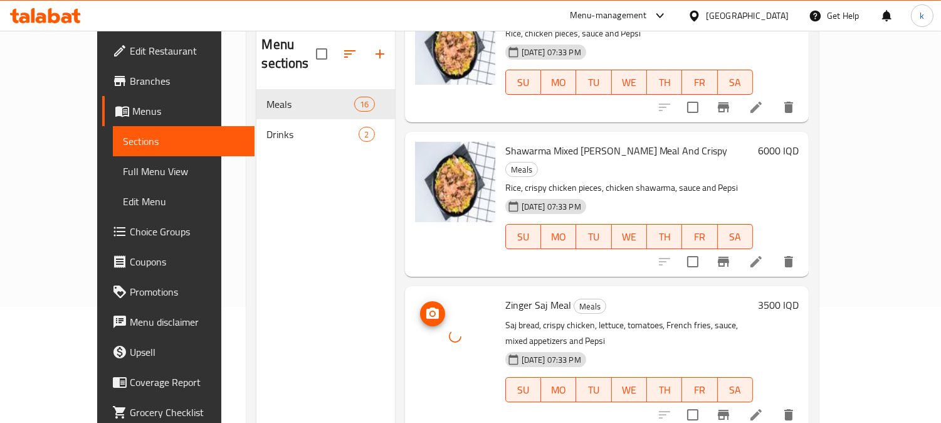
scroll to position [1798, 0]
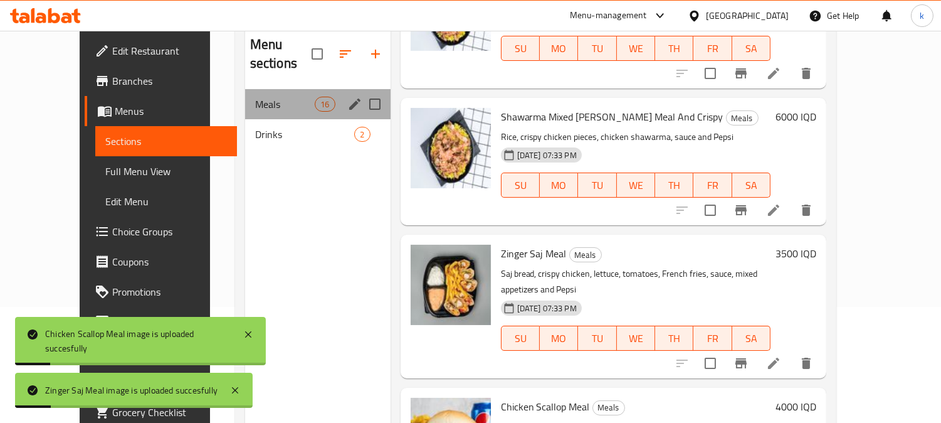
click at [249, 97] on div "Meals 16" at bounding box center [317, 104] width 145 height 30
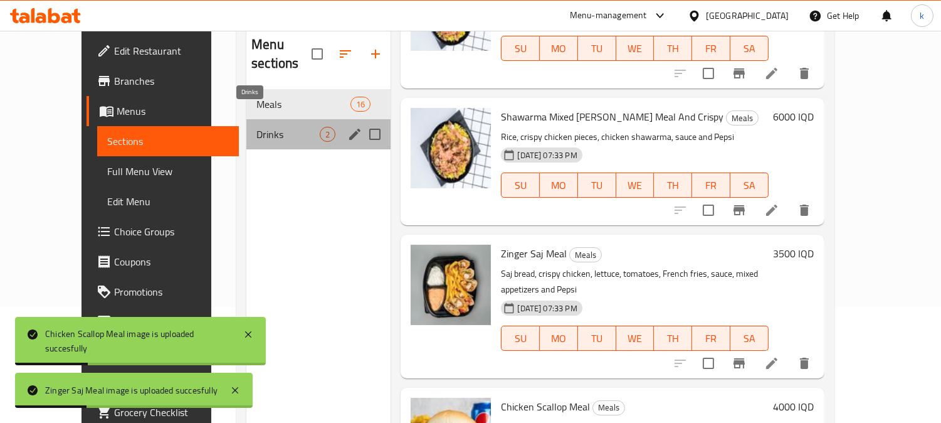
click at [256, 127] on span "Drinks" at bounding box center [287, 134] width 63 height 15
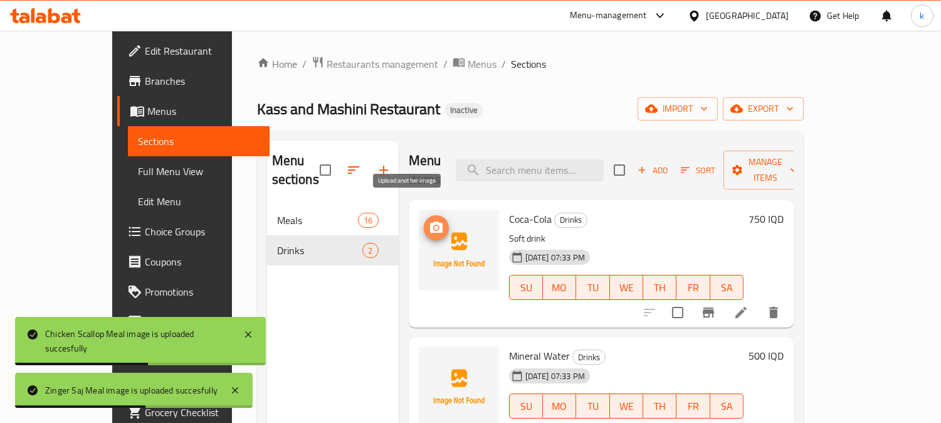
click at [429, 220] on icon "upload picture" at bounding box center [436, 227] width 15 height 15
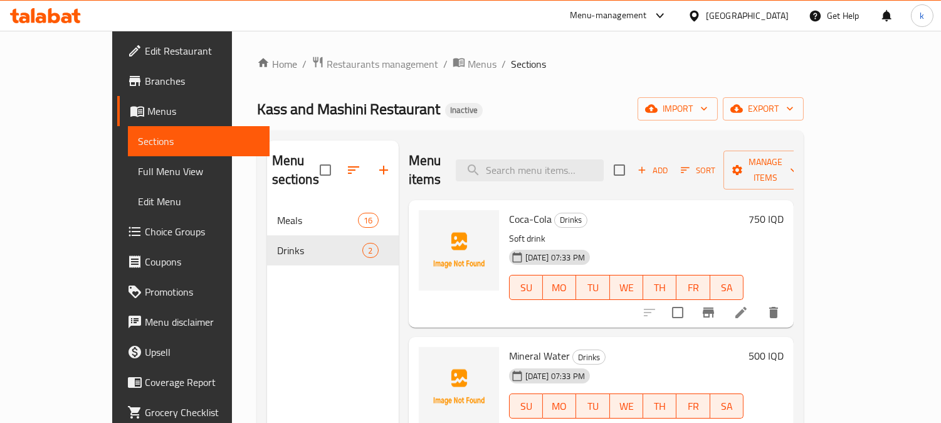
click at [279, 200] on nav "Meals 16 Drinks 2" at bounding box center [333, 235] width 132 height 70
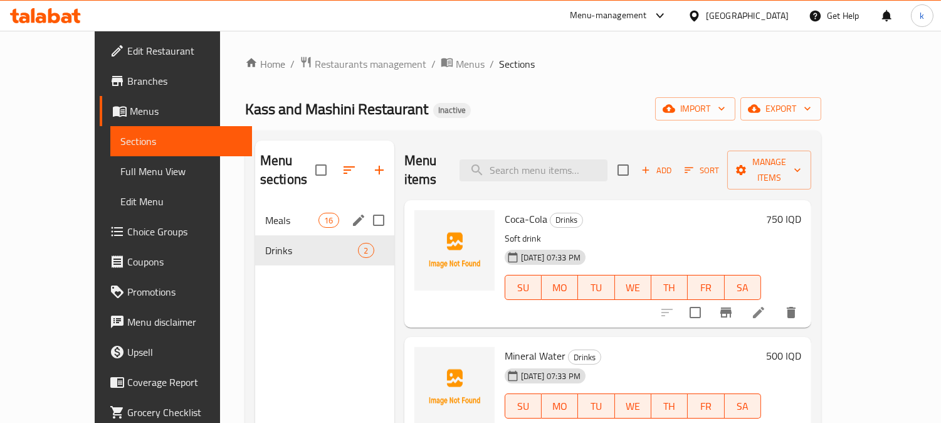
click at [283, 205] on div "Meals 16" at bounding box center [324, 220] width 139 height 30
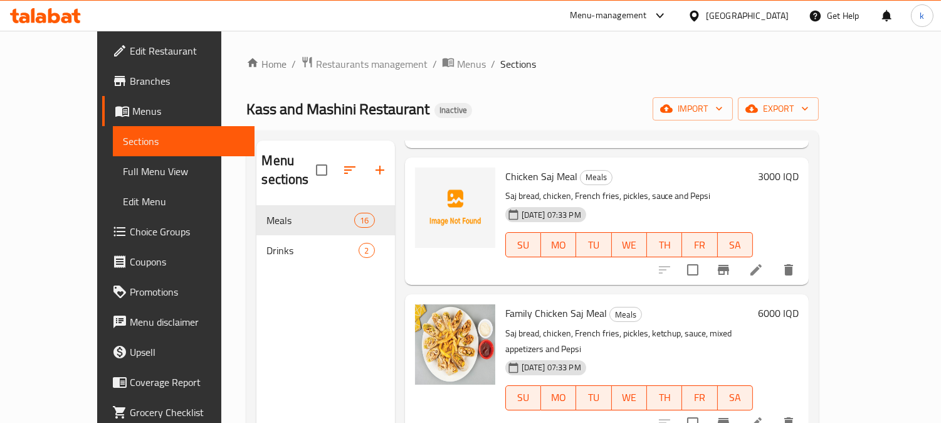
scroll to position [232, 0]
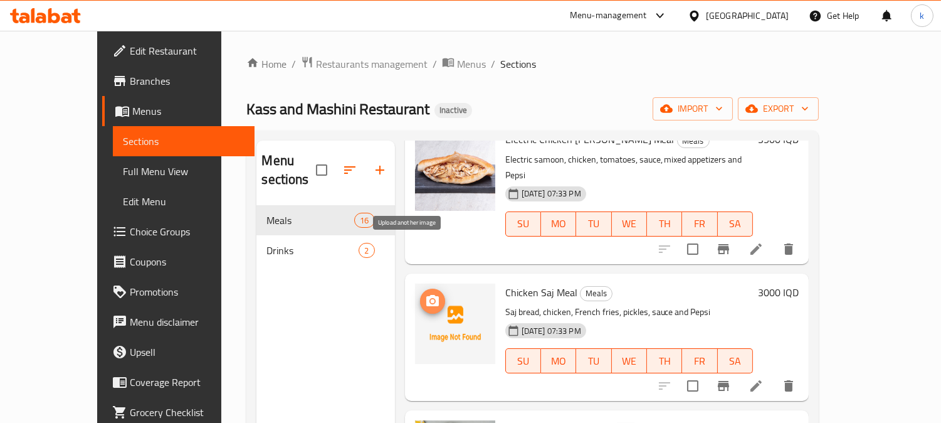
click at [420, 293] on span "upload picture" at bounding box center [432, 300] width 25 height 15
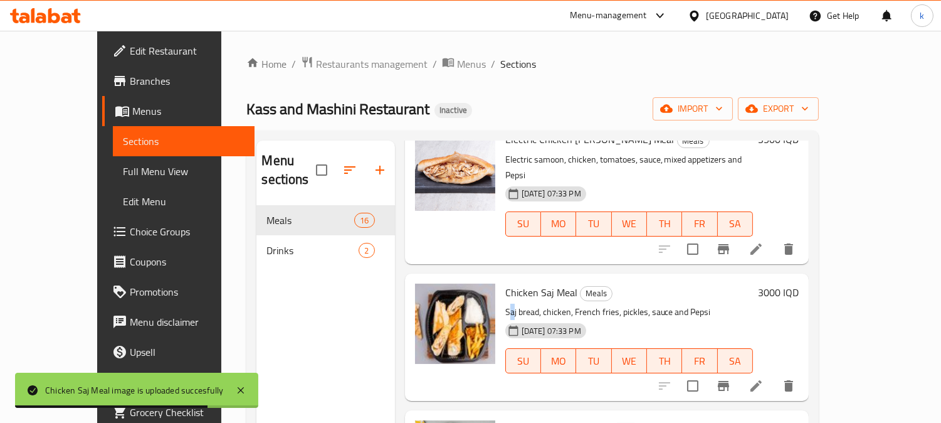
drag, startPoint x: 483, startPoint y: 259, endPoint x: 513, endPoint y: 259, distance: 29.5
click at [505, 304] on p "Saj bread, chicken, French fries, pickles, sauce and Pepsi" at bounding box center [629, 312] width 248 height 16
drag, startPoint x: 522, startPoint y: 261, endPoint x: 552, endPoint y: 261, distance: 30.7
click at [549, 304] on p "Saj bread, chicken, French fries, pickles, sauce and Pepsi" at bounding box center [629, 312] width 248 height 16
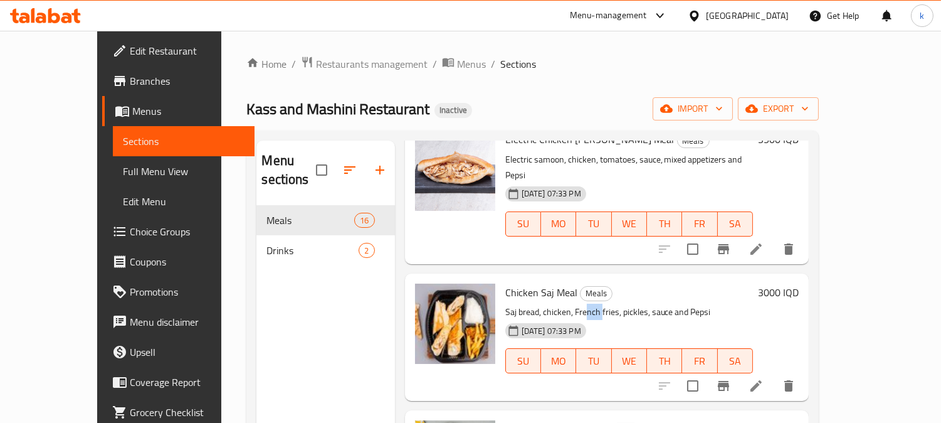
drag, startPoint x: 564, startPoint y: 261, endPoint x: 596, endPoint y: 261, distance: 32.0
click at [596, 304] on p "Saj bread, chicken, French fries, pickles, sauce and Pepsi" at bounding box center [629, 312] width 248 height 16
drag, startPoint x: 618, startPoint y: 265, endPoint x: 690, endPoint y: 264, distance: 72.1
click at [669, 304] on p "Saj bread, chicken, French fries, pickles, sauce and Pepsi" at bounding box center [629, 312] width 248 height 16
drag, startPoint x: 678, startPoint y: 262, endPoint x: 637, endPoint y: 262, distance: 41.4
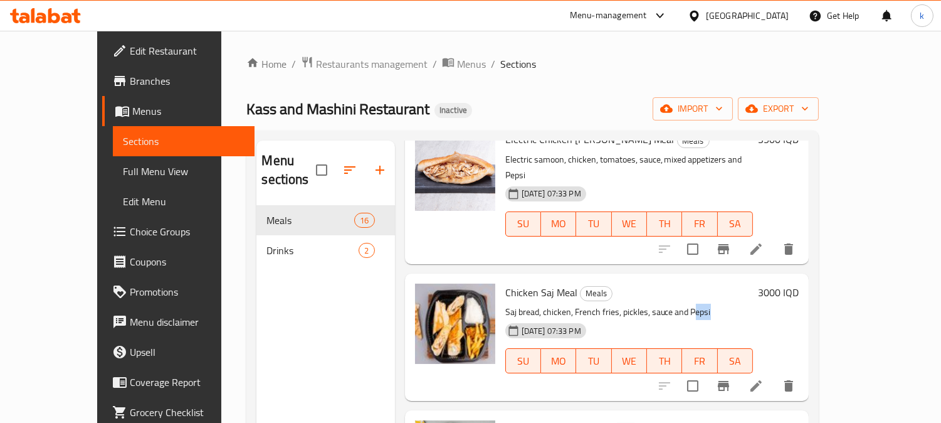
click at [658, 304] on p "Saj bread, chicken, French fries, pickles, sauce and Pepsi" at bounding box center [629, 312] width 248 height 16
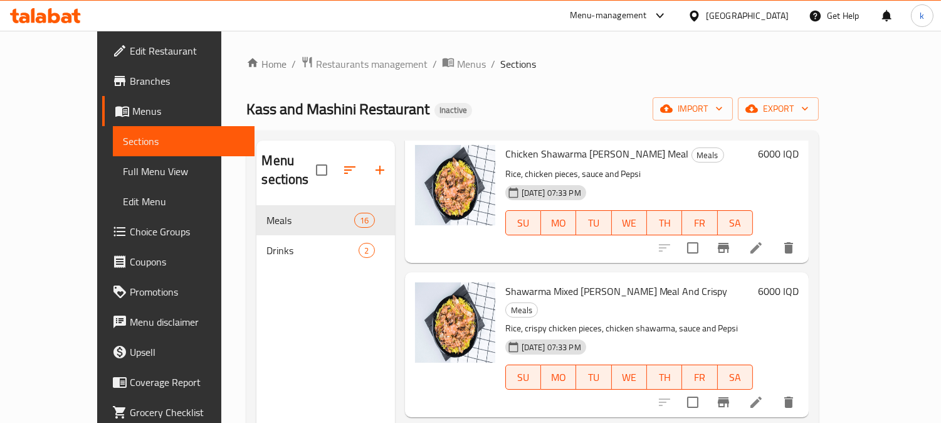
scroll to position [1798, 0]
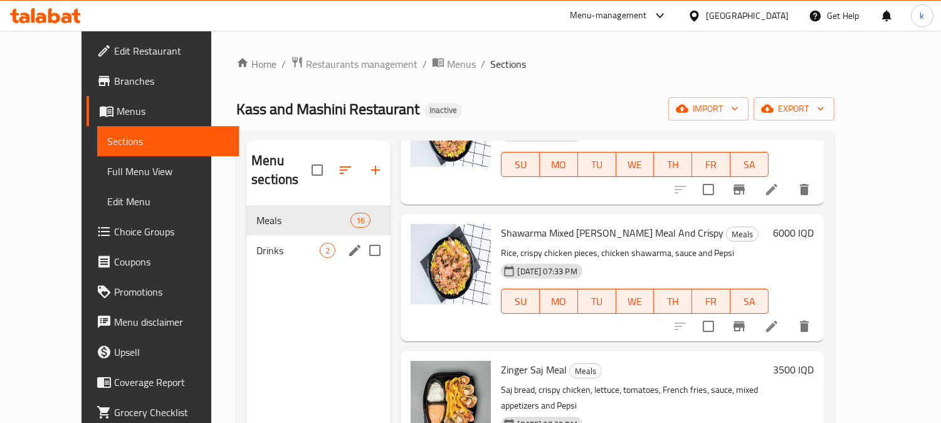
click at [256, 243] on span "Drinks" at bounding box center [287, 250] width 63 height 15
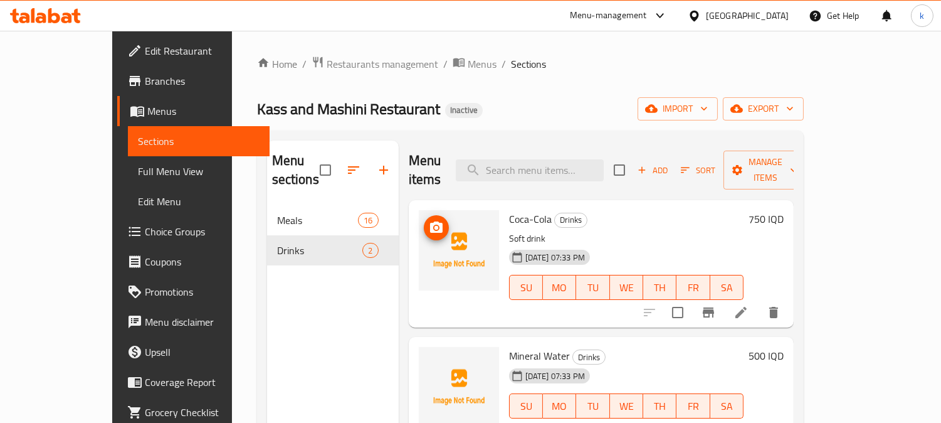
click at [424, 217] on button "upload picture" at bounding box center [436, 227] width 25 height 25
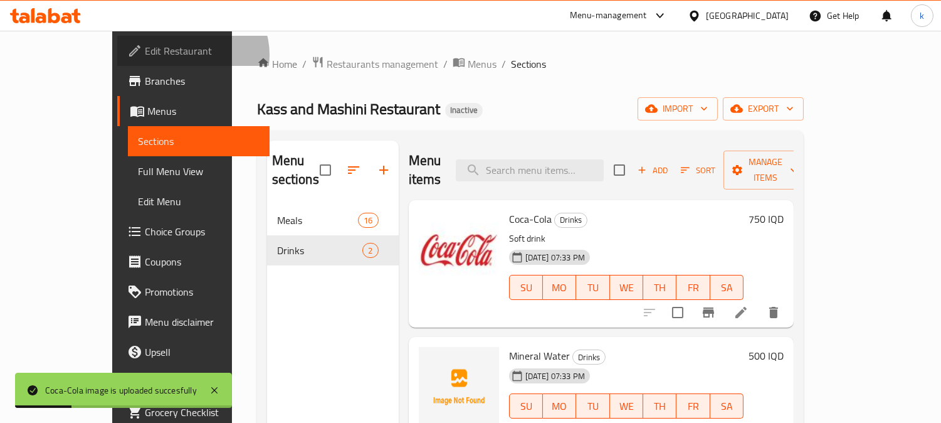
click at [145, 55] on span "Edit Restaurant" at bounding box center [202, 50] width 115 height 15
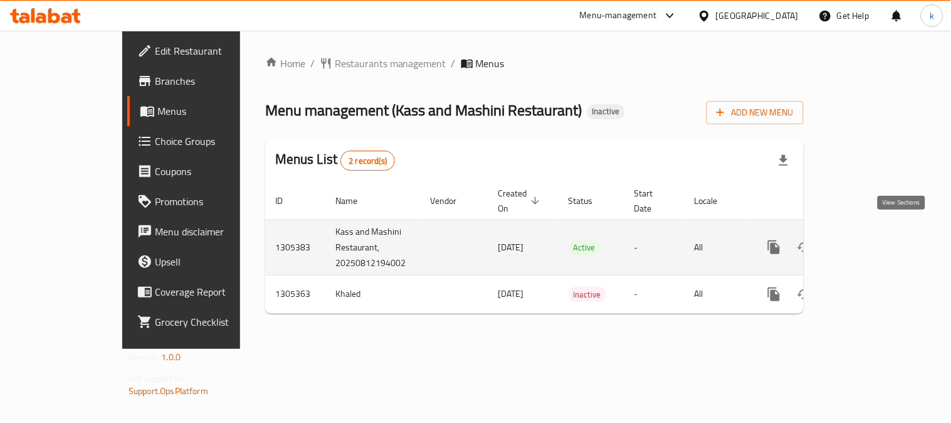
click at [880, 232] on link "enhanced table" at bounding box center [865, 247] width 30 height 30
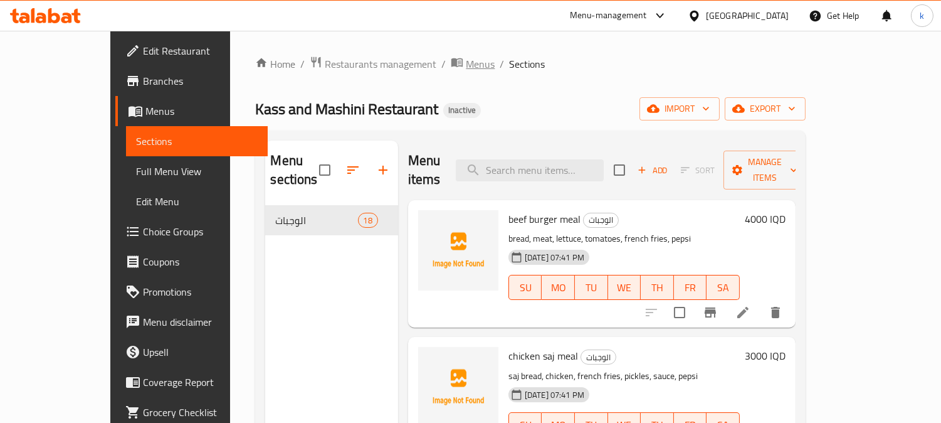
click at [466, 65] on span "Menus" at bounding box center [480, 63] width 29 height 15
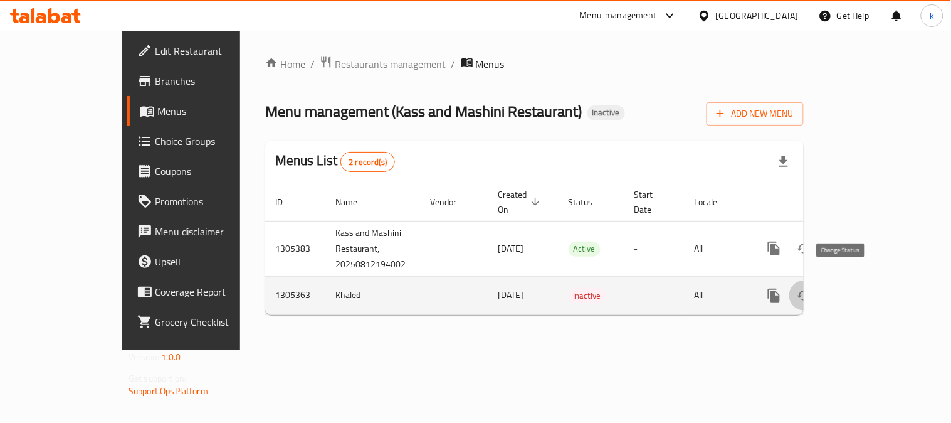
click at [819, 282] on button "enhanced table" at bounding box center [804, 295] width 30 height 30
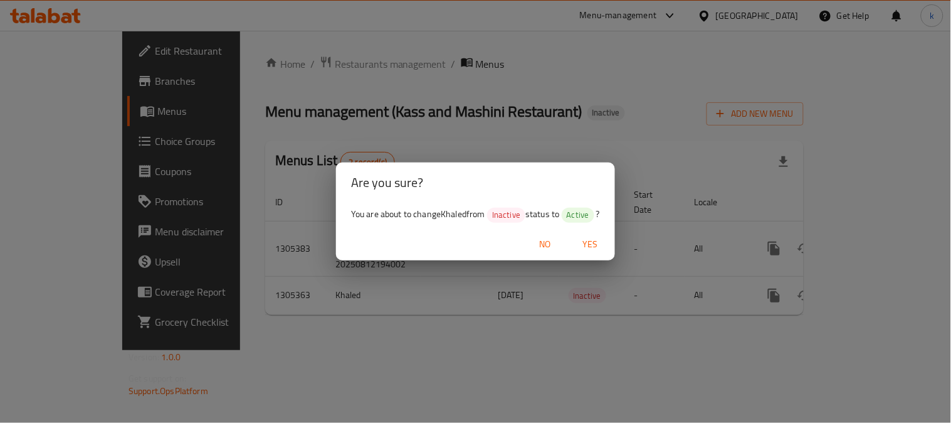
click at [601, 239] on span "Yes" at bounding box center [590, 244] width 30 height 16
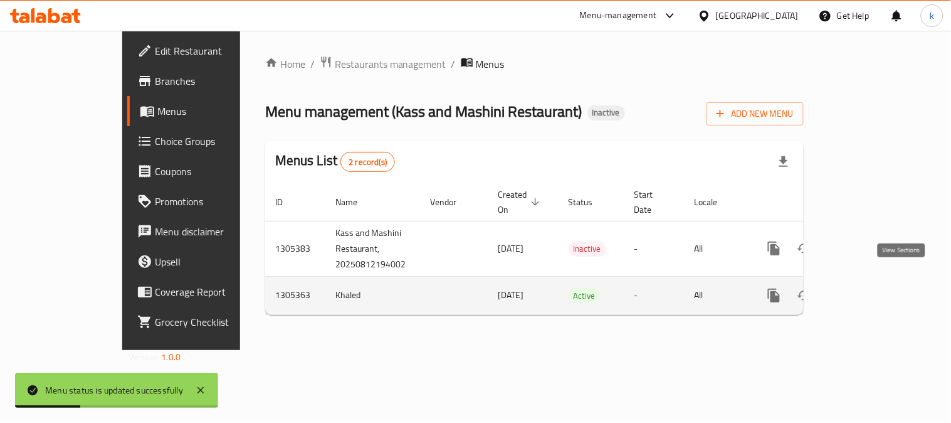
click at [872, 288] on icon "enhanced table" at bounding box center [864, 295] width 15 height 15
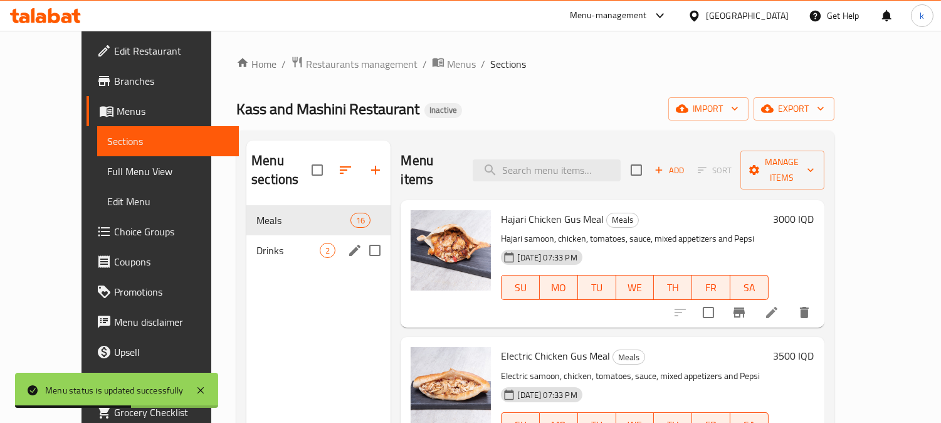
click at [252, 240] on div "Drinks 2" at bounding box center [318, 250] width 144 height 30
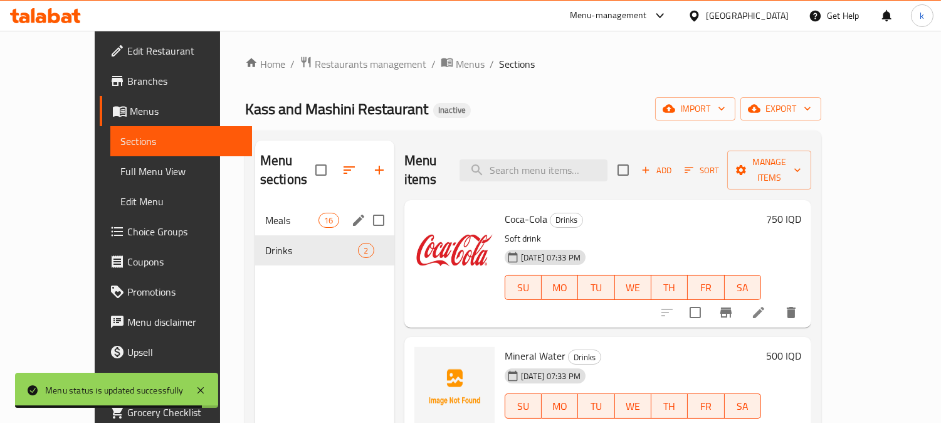
click at [265, 213] on span "Meals" at bounding box center [291, 220] width 53 height 15
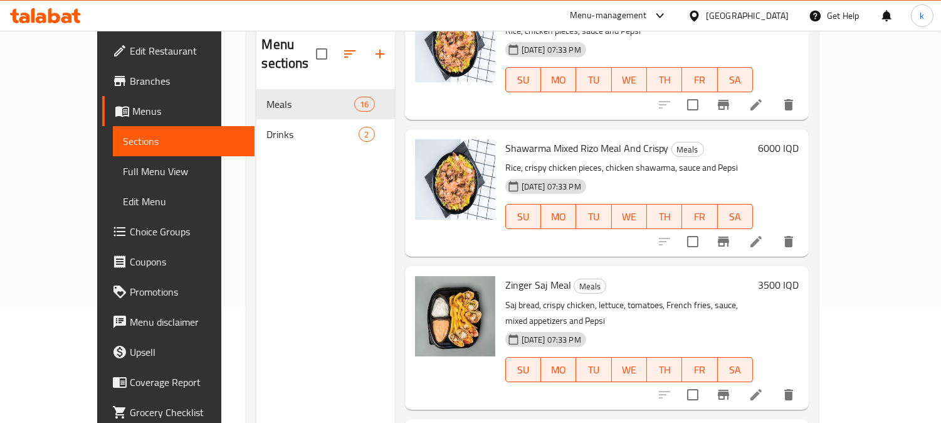
scroll to position [176, 0]
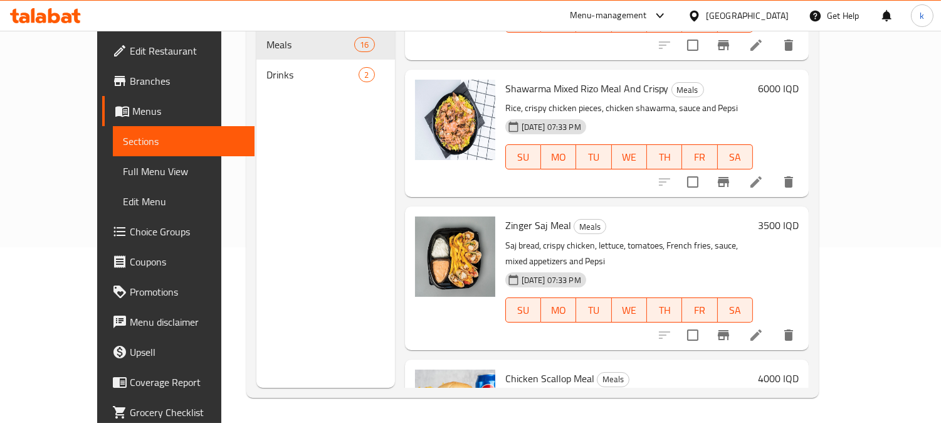
click at [123, 164] on span "Full Menu View" at bounding box center [184, 171] width 122 height 15
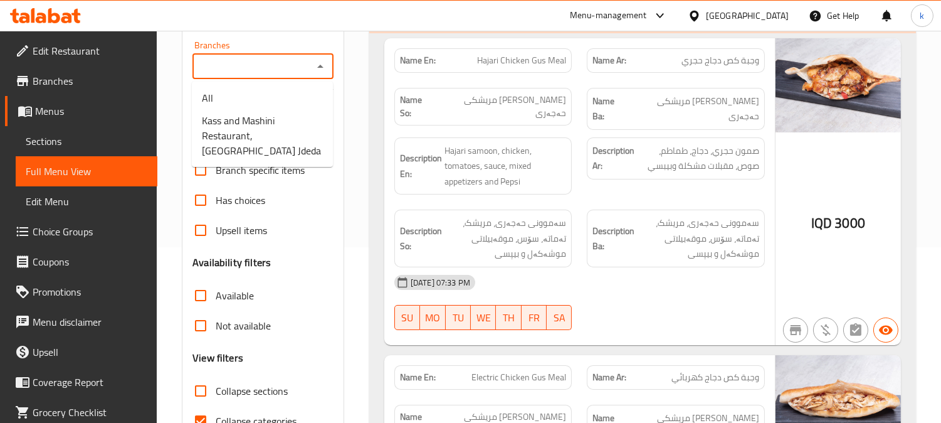
click at [266, 72] on input "Branches" at bounding box center [252, 67] width 113 height 18
click at [271, 124] on span "Kass and Mashini Restaurant, Baghdad Jdeda" at bounding box center [262, 135] width 121 height 45
type input "Kass and Mashini Restaurant, Baghdad Jdeda"
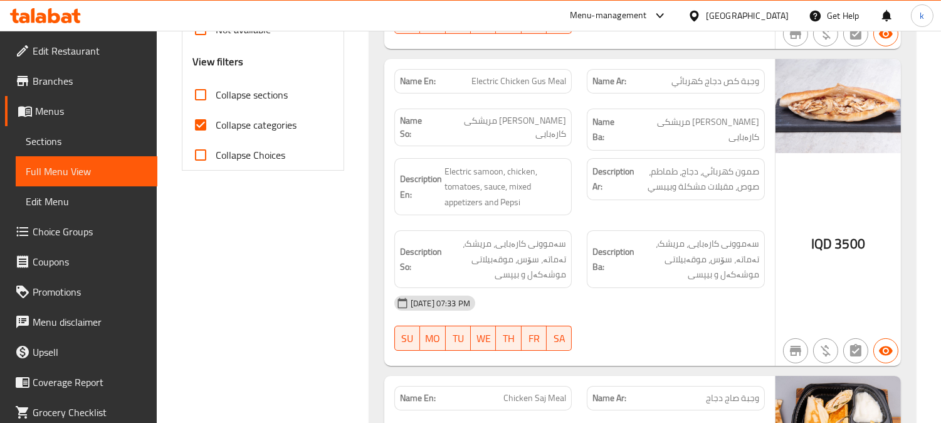
scroll to position [524, 0]
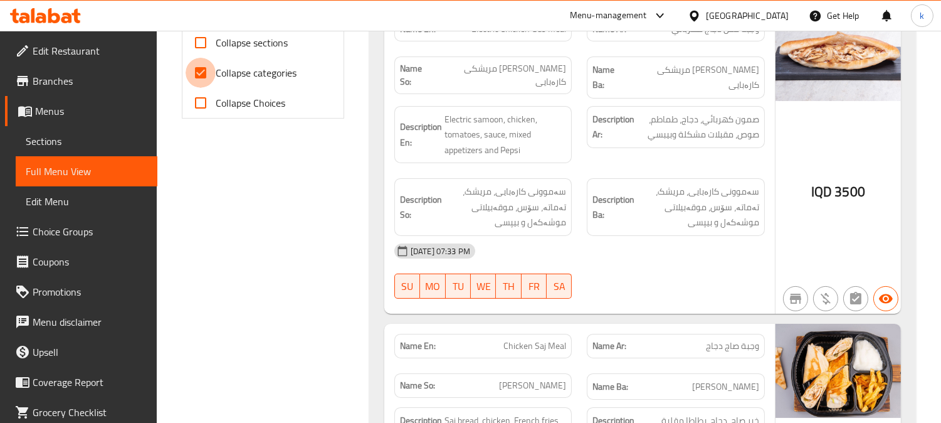
click at [208, 82] on input "Collapse categories" at bounding box center [201, 73] width 30 height 30
checkbox input "false"
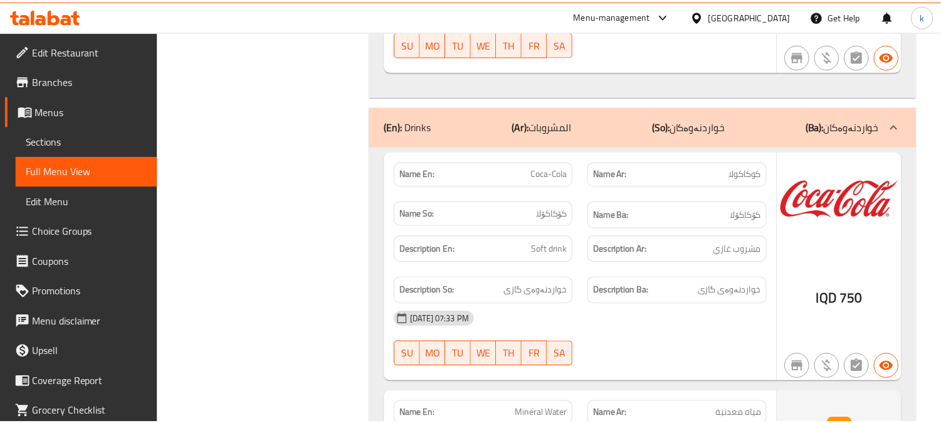
scroll to position [4944, 0]
